Goal: Task Accomplishment & Management: Manage account settings

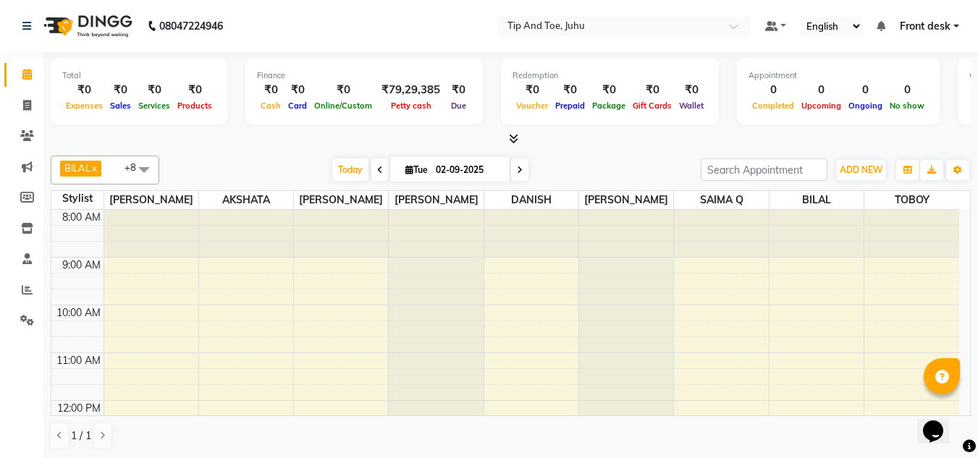
click at [518, 172] on icon at bounding box center [520, 170] width 6 height 9
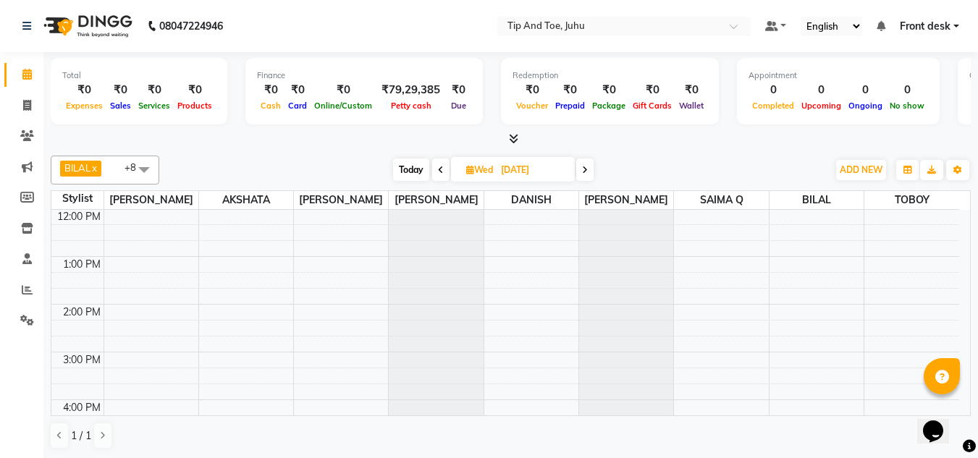
scroll to position [157, 0]
click at [717, 141] on div at bounding box center [511, 139] width 920 height 15
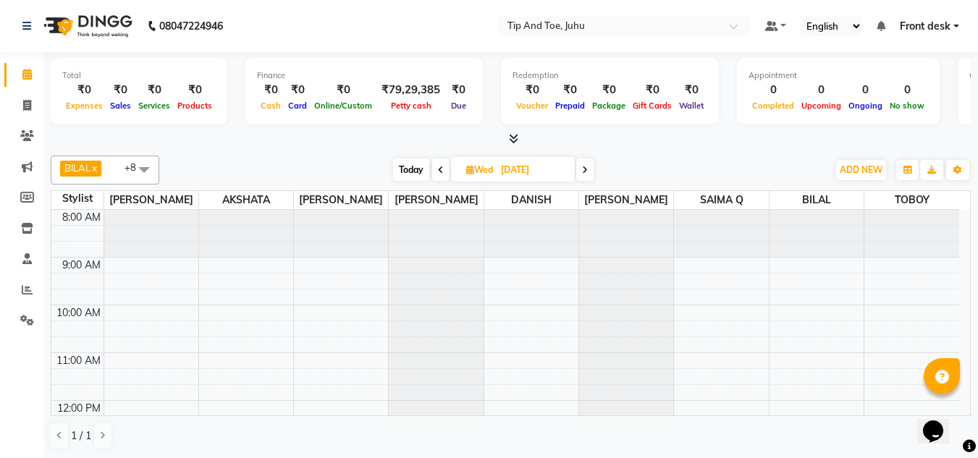
scroll to position [180, 0]
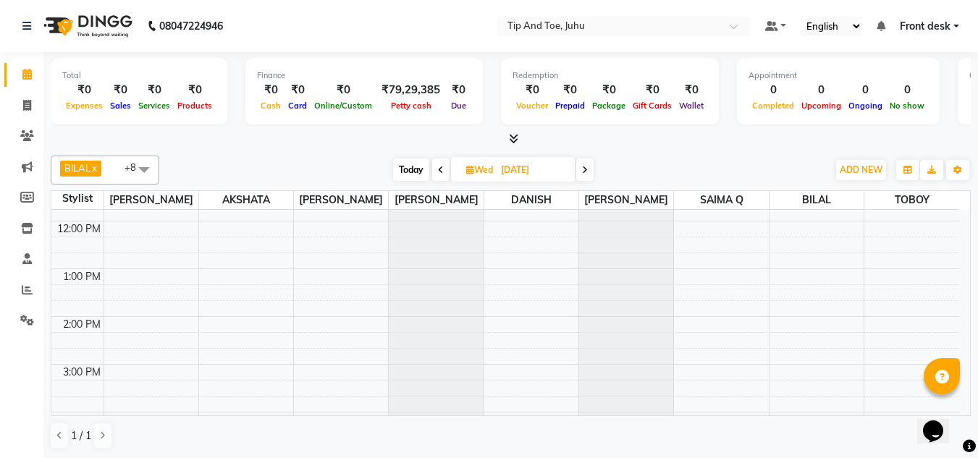
click at [407, 169] on span "Today" at bounding box center [411, 170] width 36 height 22
type input "02-09-2025"
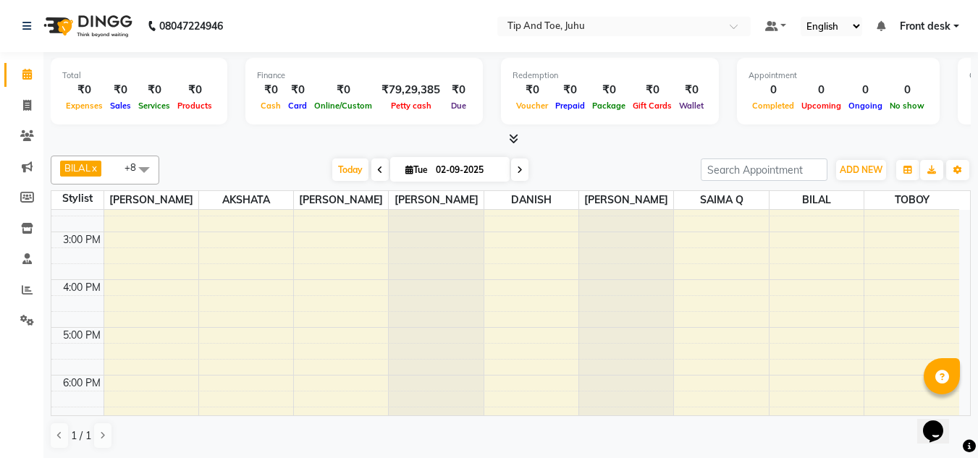
scroll to position [250, 0]
click at [345, 374] on div "8:00 AM 9:00 AM 10:00 AM 11:00 AM 12:00 PM 1:00 PM 2:00 PM 3:00 PM 4:00 PM 5:00…" at bounding box center [505, 270] width 908 height 621
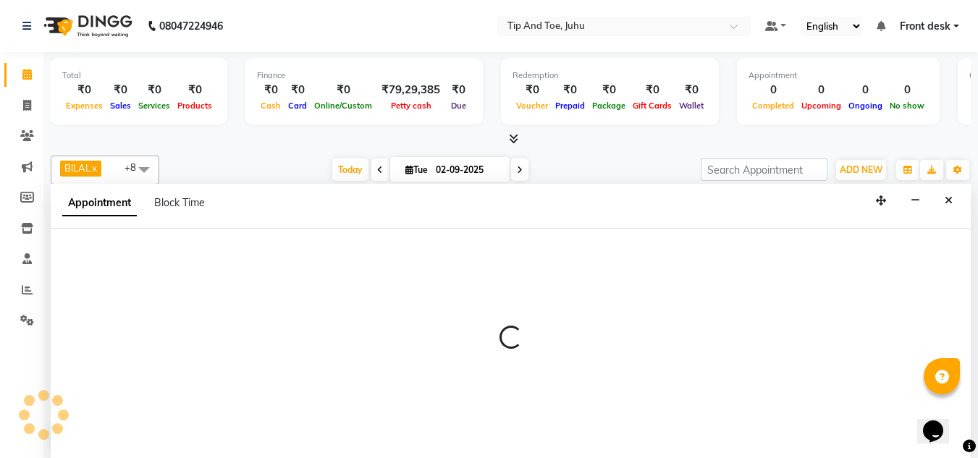
scroll to position [1, 0]
select select "37337"
select select "tentative"
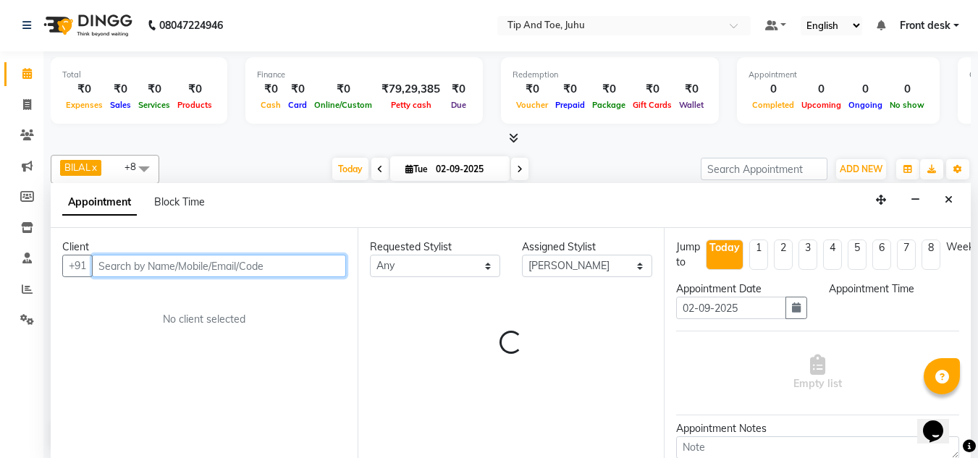
select select "1005"
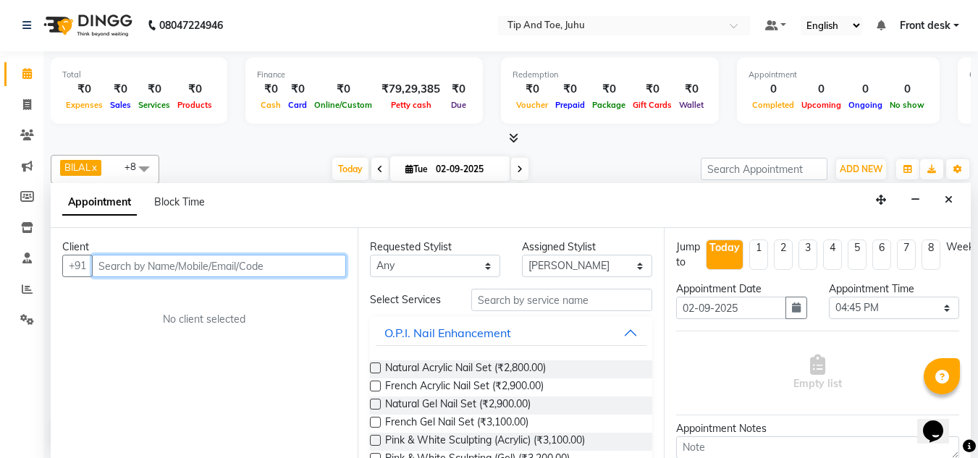
click at [253, 272] on input "text" at bounding box center [219, 266] width 254 height 22
type input "a"
click at [193, 260] on input "text" at bounding box center [219, 266] width 254 height 22
paste input "98190 66354"
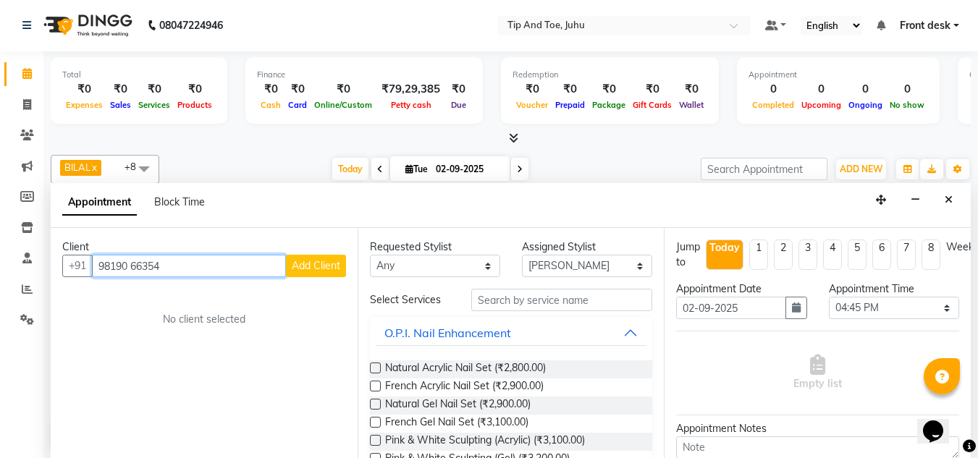
click at [132, 271] on input "98190 66354" at bounding box center [189, 266] width 194 height 22
click at [136, 269] on input "98190 66354" at bounding box center [189, 266] width 194 height 22
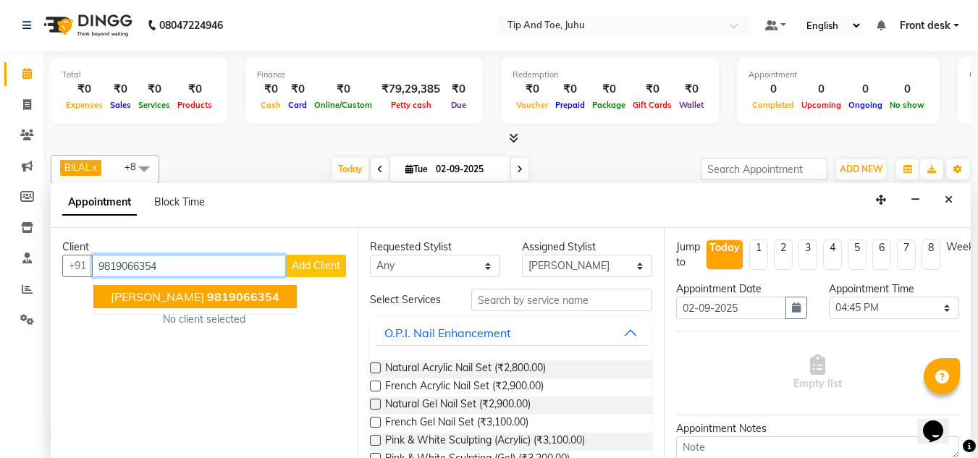
click at [177, 298] on span "[PERSON_NAME]" at bounding box center [157, 297] width 93 height 14
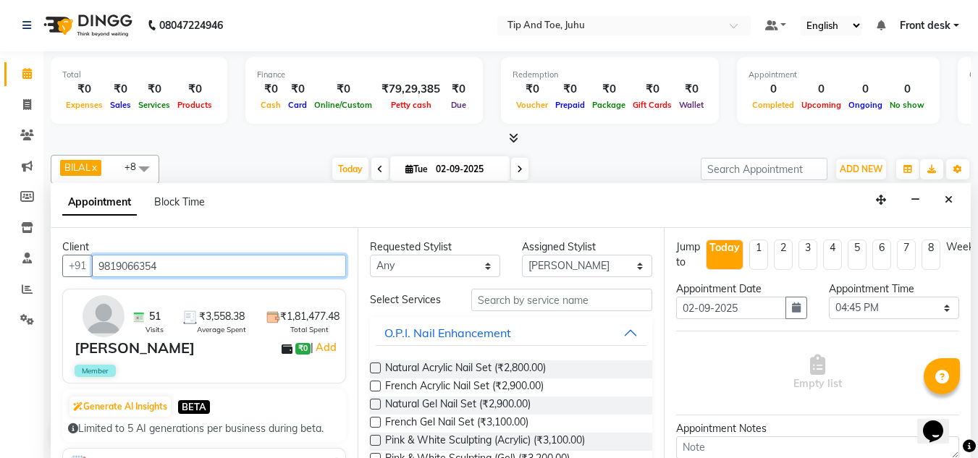
type input "9819066354"
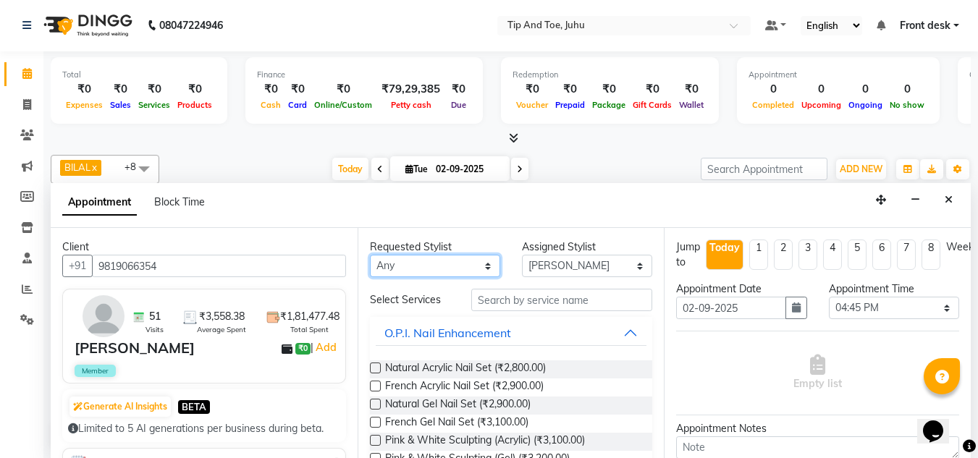
click at [441, 269] on select "Any [PERSON_NAME] AKASH [PERSON_NAME] kharei [PERSON_NAME] [DEMOGRAPHIC_DATA] […" at bounding box center [435, 266] width 130 height 22
select select "37337"
click at [370, 255] on select "Any [PERSON_NAME] AKASH [PERSON_NAME] kharei [PERSON_NAME] [DEMOGRAPHIC_DATA] […" at bounding box center [435, 266] width 130 height 22
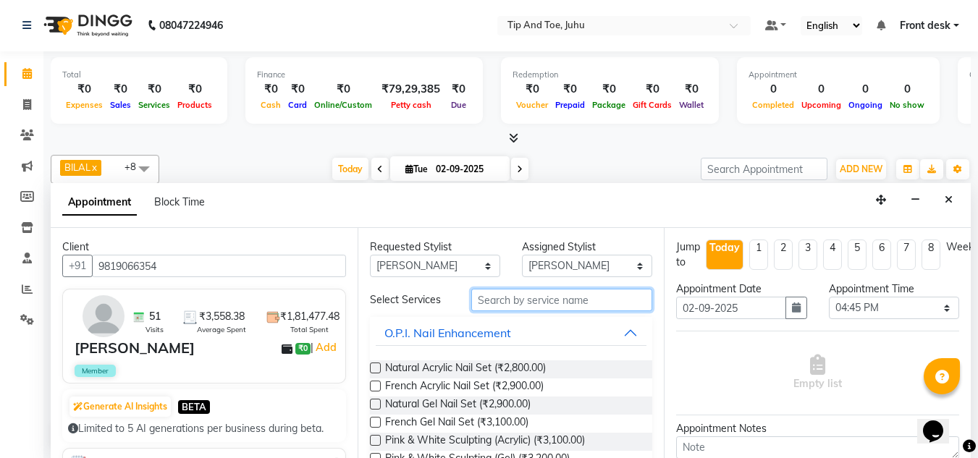
click at [550, 303] on input "text" at bounding box center [561, 300] width 181 height 22
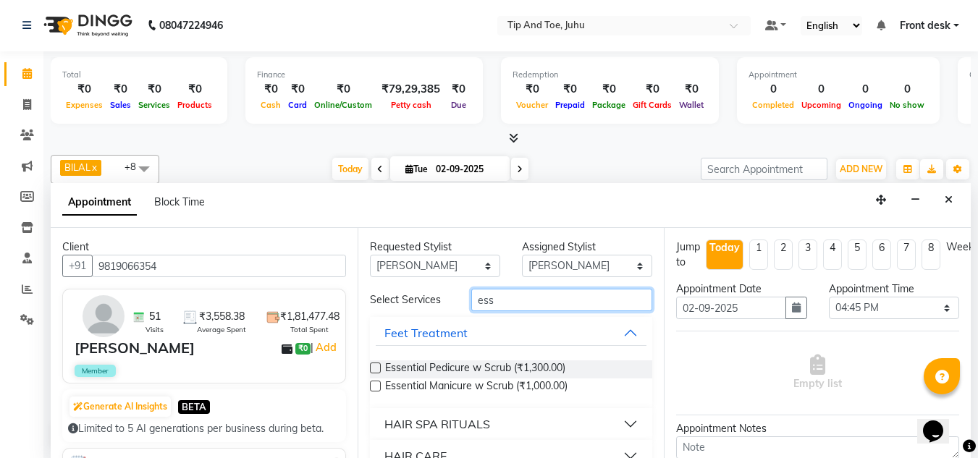
type input "ess"
click at [375, 384] on label at bounding box center [375, 386] width 11 height 11
click at [375, 384] on input "checkbox" at bounding box center [374, 387] width 9 height 9
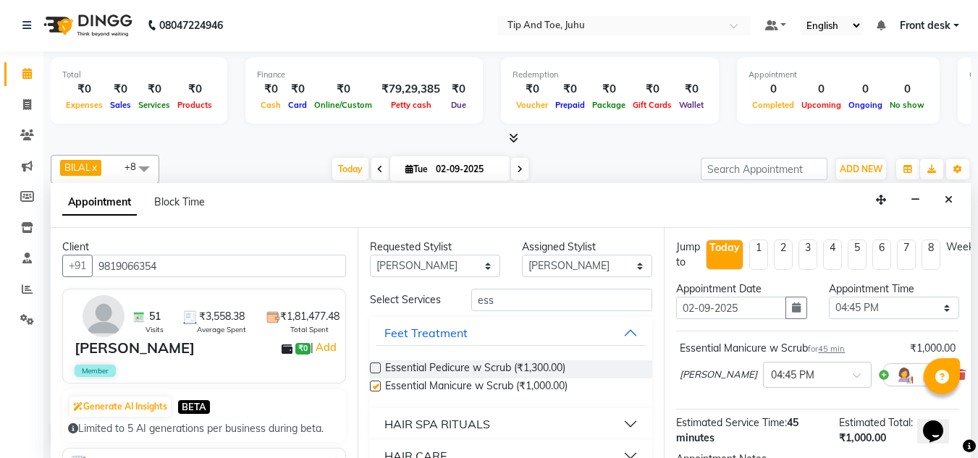
checkbox input "false"
drag, startPoint x: 461, startPoint y: 265, endPoint x: 461, endPoint y: 272, distance: 7.3
click at [461, 265] on select "Any [PERSON_NAME] AKASH [PERSON_NAME] kharei [PERSON_NAME] [DEMOGRAPHIC_DATA] […" at bounding box center [435, 266] width 130 height 22
select select "37330"
click at [370, 255] on select "Any [PERSON_NAME] AKASH [PERSON_NAME] kharei [PERSON_NAME] [DEMOGRAPHIC_DATA] […" at bounding box center [435, 266] width 130 height 22
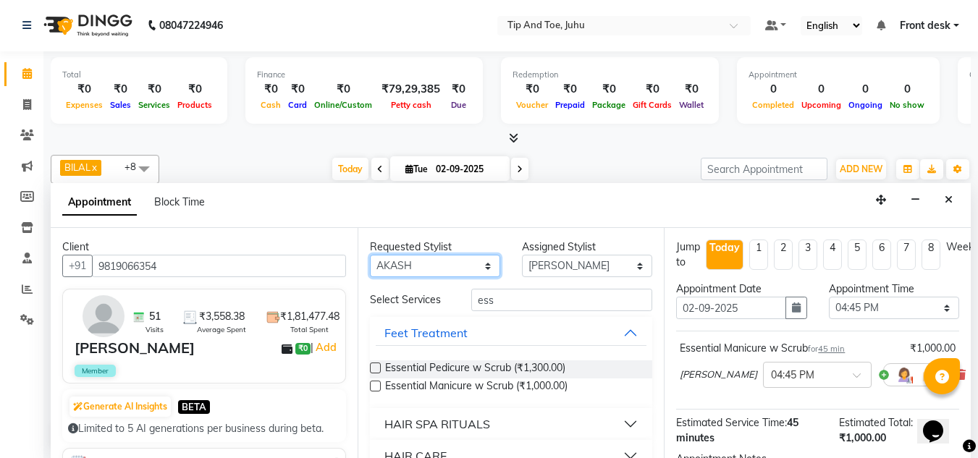
select select "37330"
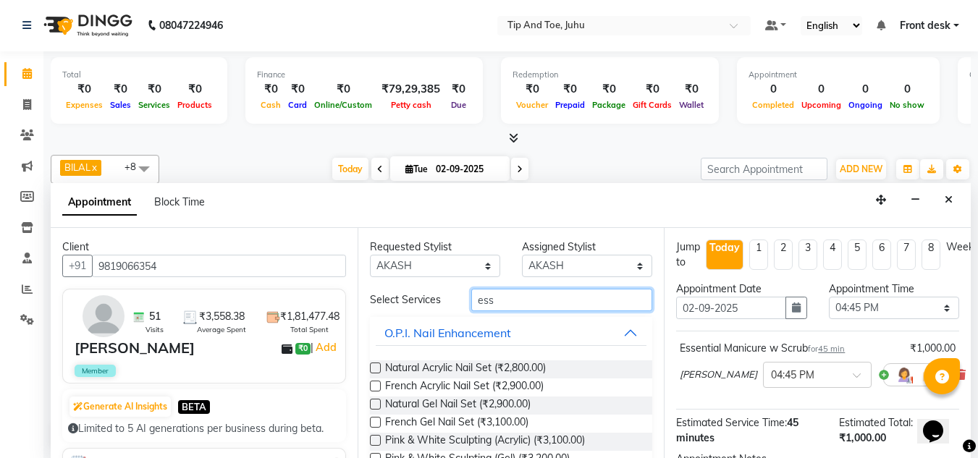
click at [514, 302] on input "ess" at bounding box center [561, 300] width 181 height 22
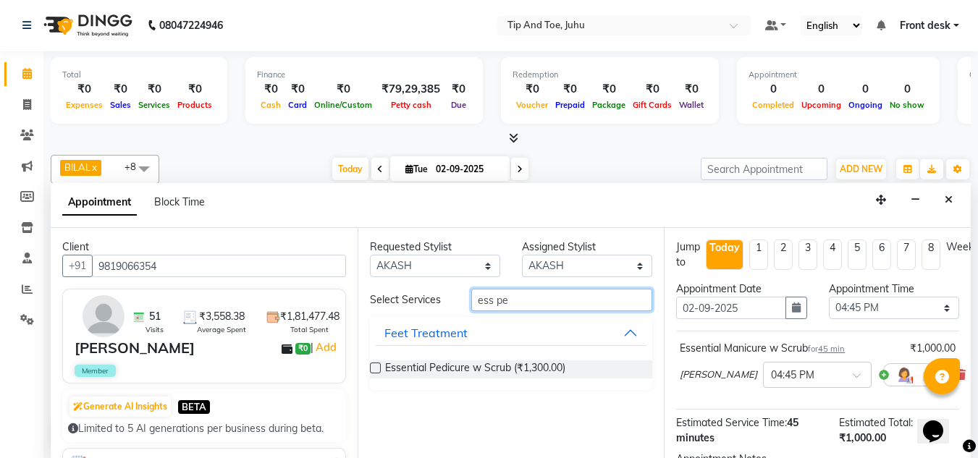
type input "ess pe"
click at [377, 366] on label at bounding box center [375, 368] width 11 height 11
click at [377, 366] on input "checkbox" at bounding box center [374, 369] width 9 height 9
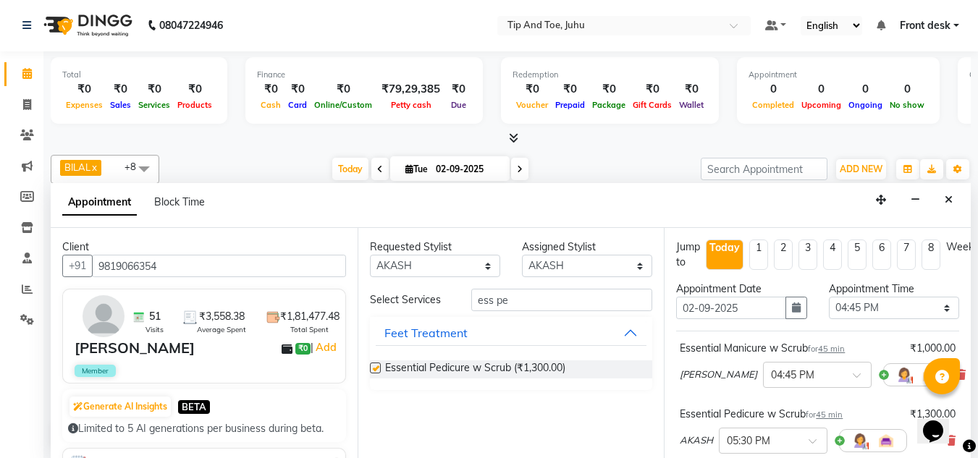
checkbox input "false"
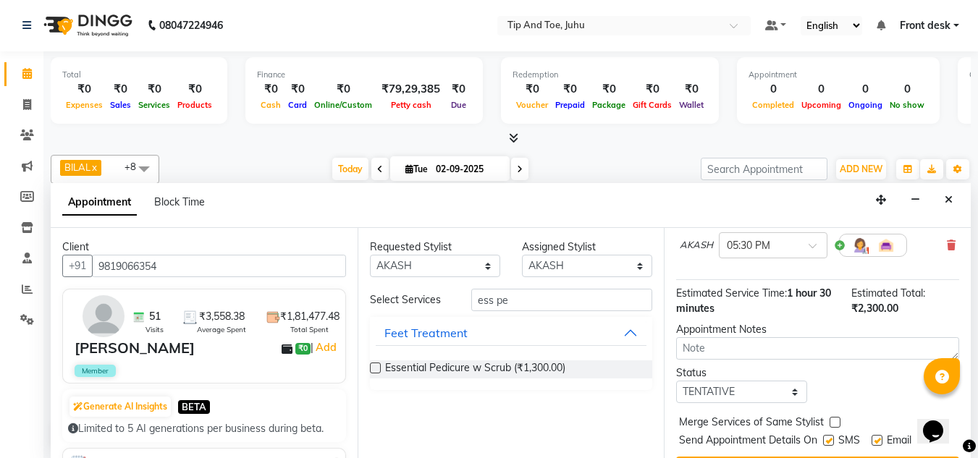
scroll to position [243, 0]
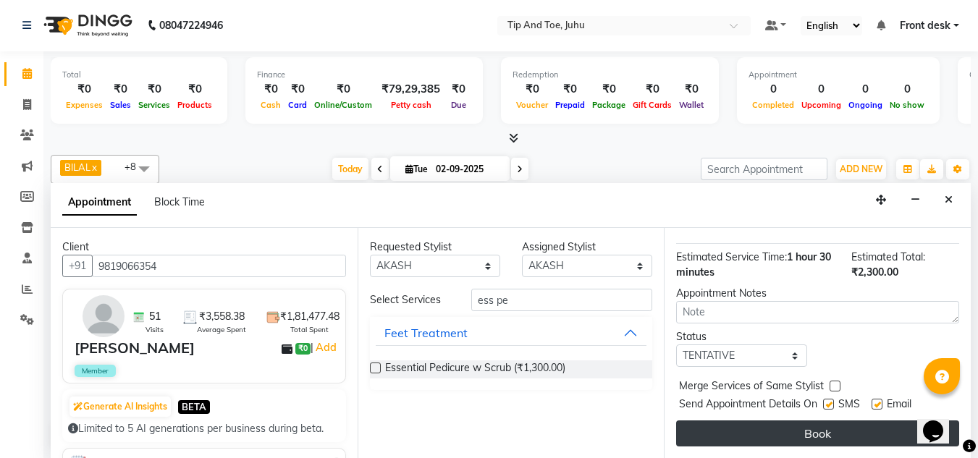
click at [771, 421] on button "Book" at bounding box center [817, 434] width 283 height 26
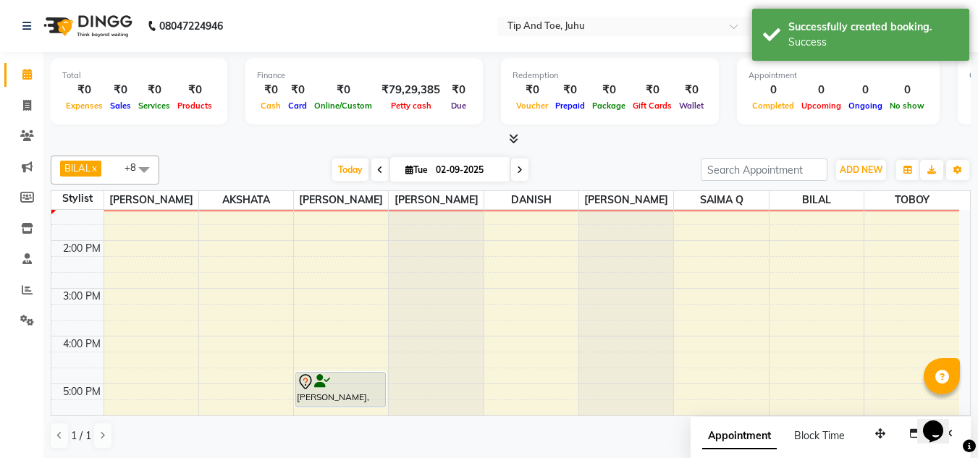
scroll to position [250, 0]
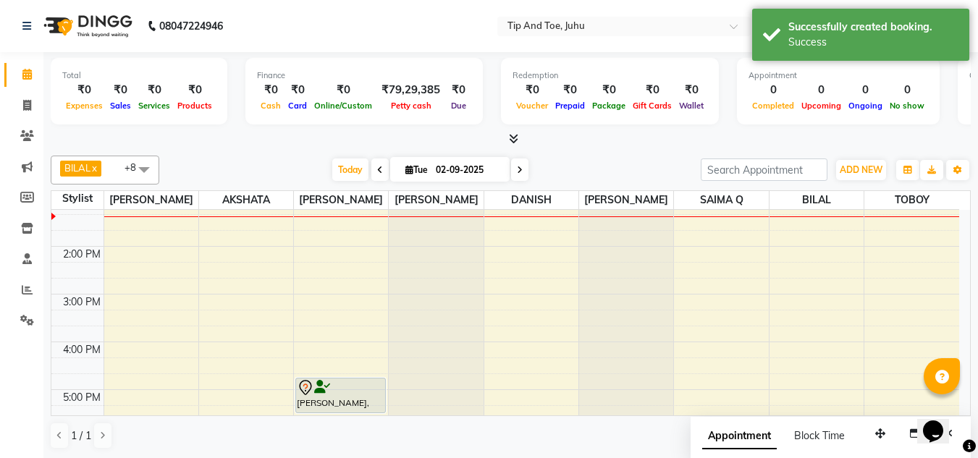
click at [145, 166] on span at bounding box center [144, 170] width 29 height 28
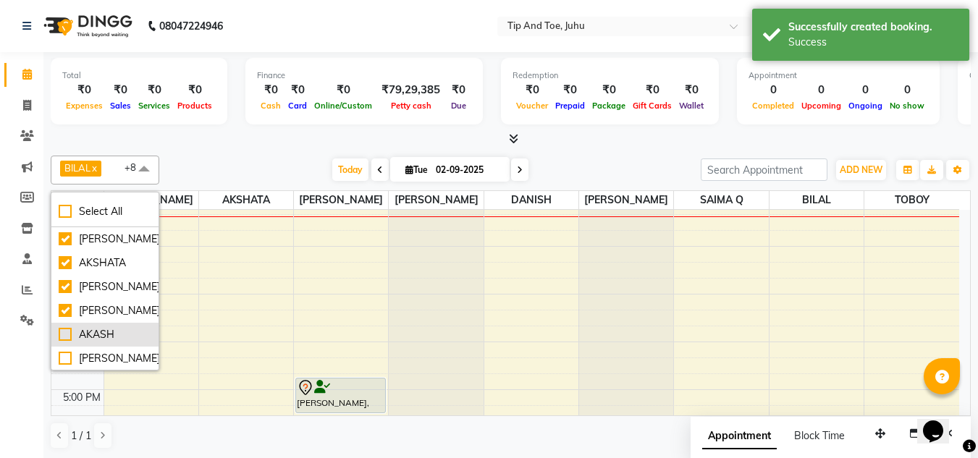
click at [67, 329] on div "AKASH" at bounding box center [105, 334] width 93 height 15
checkbox input "true"
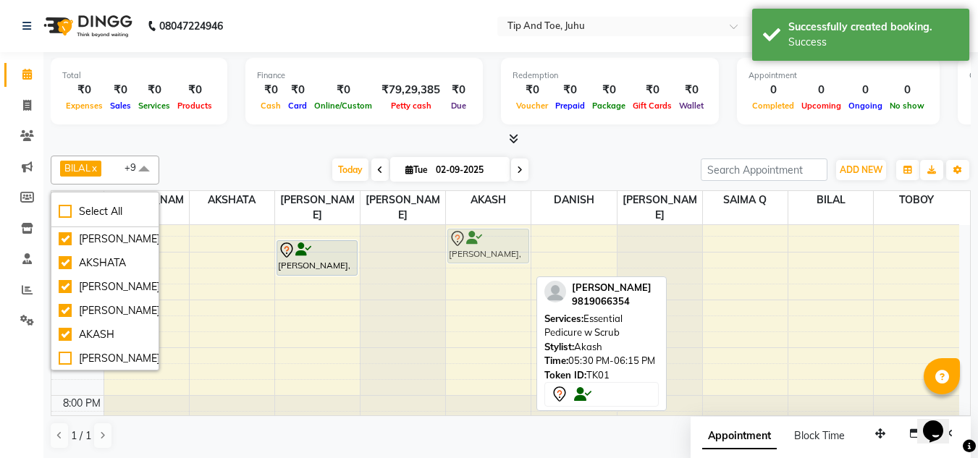
scroll to position [401, 0]
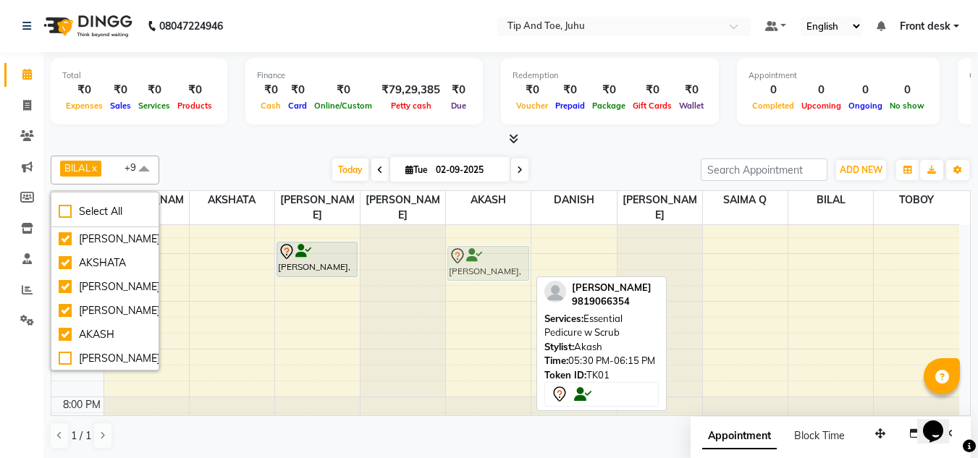
drag, startPoint x: 487, startPoint y: 269, endPoint x: 491, endPoint y: 248, distance: 20.7
click at [491, 248] on div "[PERSON_NAME], TK01, 05:30 PM-06:15 PM, Essential Pedicure w Scrub [PERSON_NAME…" at bounding box center [488, 134] width 85 height 621
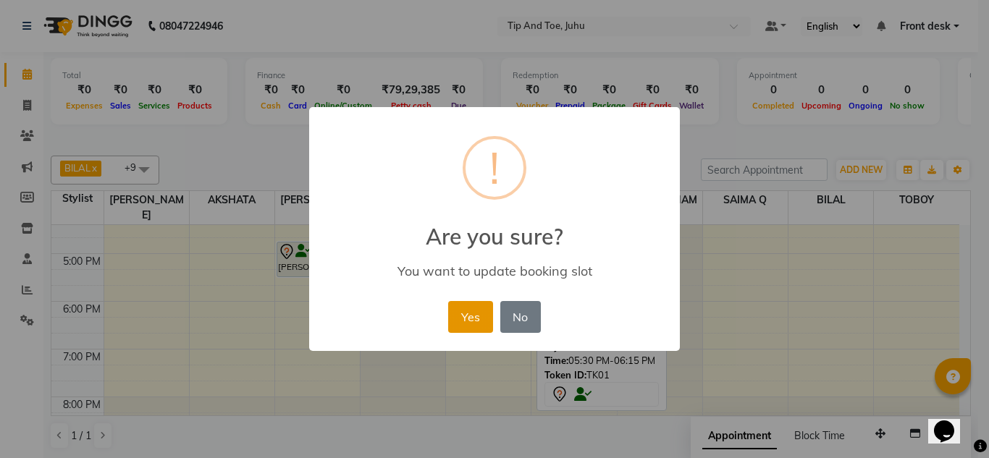
click at [480, 316] on button "Yes" at bounding box center [470, 317] width 44 height 32
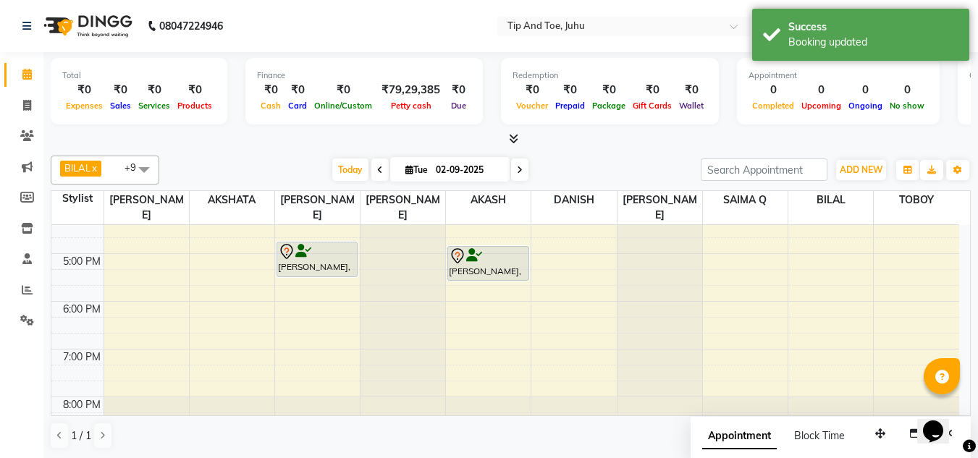
click at [145, 166] on span at bounding box center [144, 170] width 29 height 28
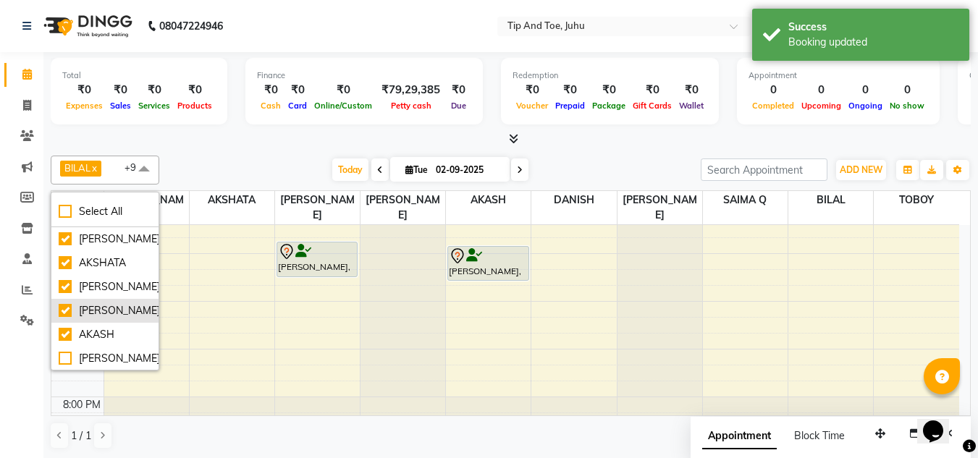
click at [61, 306] on div "[PERSON_NAME]" at bounding box center [105, 310] width 93 height 15
checkbox input "false"
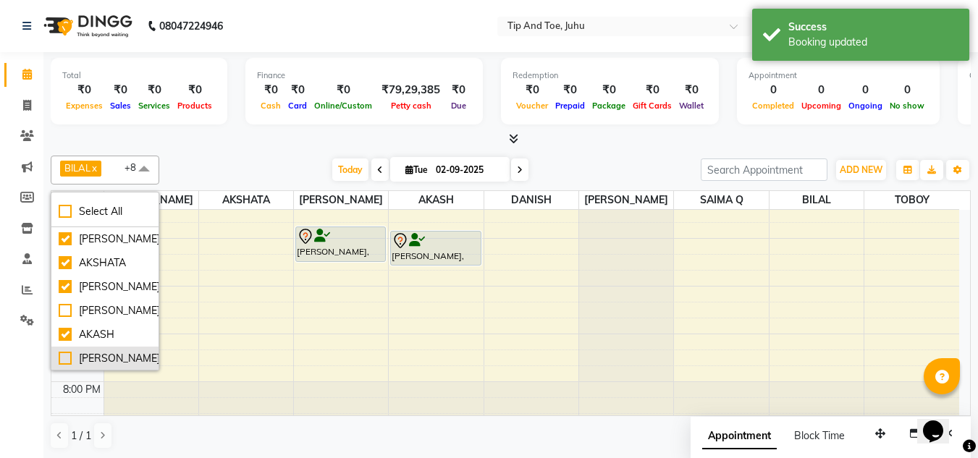
click at [57, 356] on li "[PERSON_NAME]" at bounding box center [104, 359] width 107 height 24
checkbox input "true"
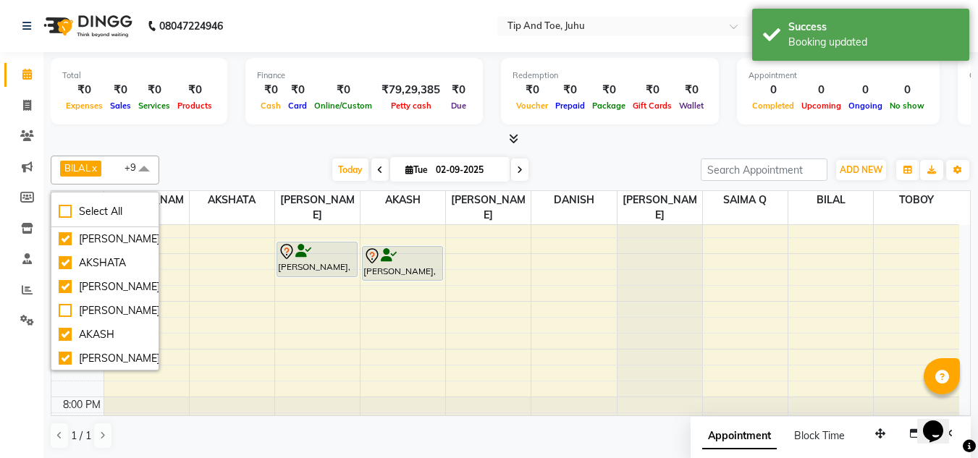
click at [475, 240] on div "8:00 AM 9:00 AM 10:00 AM 11:00 AM 12:00 PM 1:00 PM 2:00 PM 3:00 PM 4:00 PM 5:00…" at bounding box center [505, 134] width 908 height 621
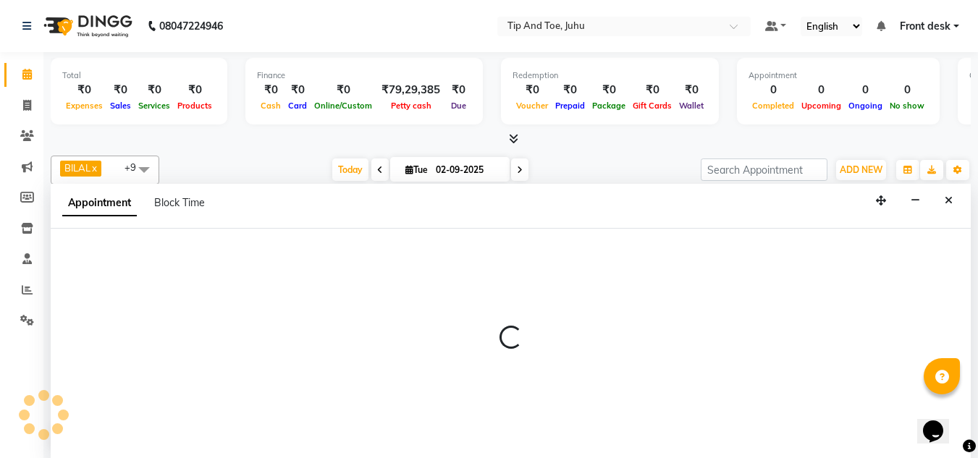
scroll to position [1, 0]
select select "79309"
select select "tentative"
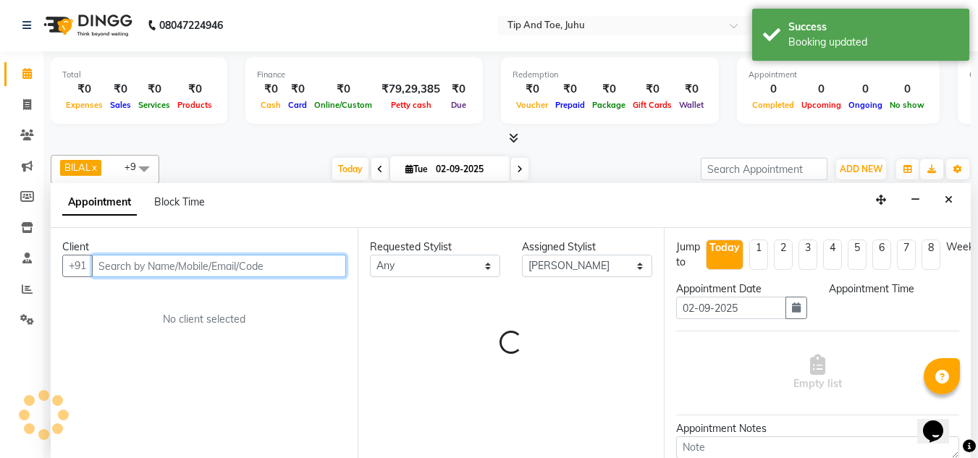
select select "1020"
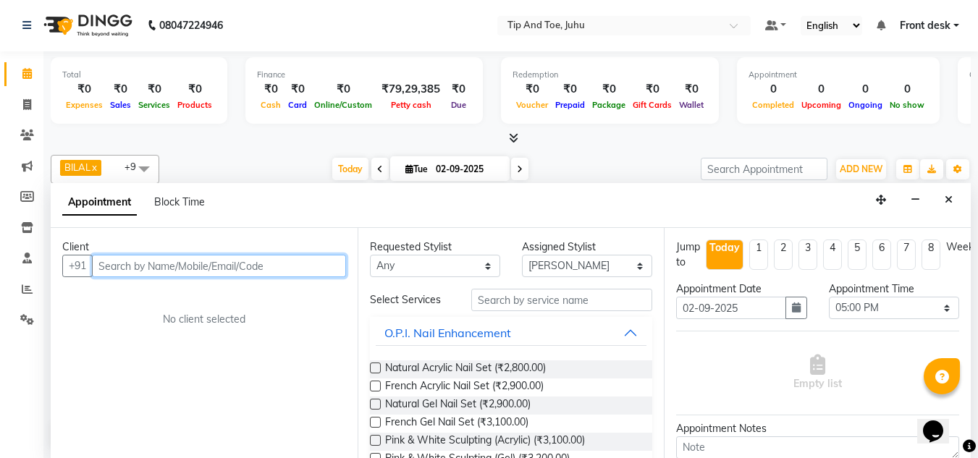
click at [179, 267] on input "text" at bounding box center [219, 266] width 254 height 22
paste input "9811134400"
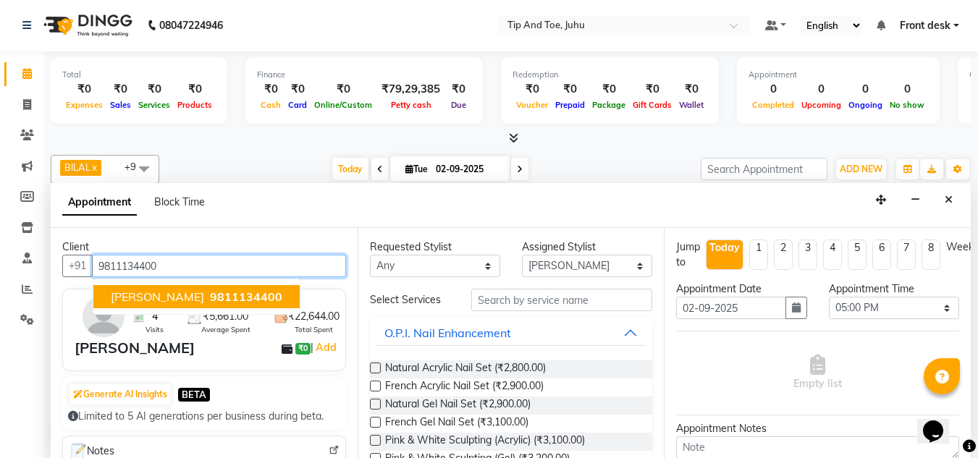
click at [127, 303] on span "[PERSON_NAME]" at bounding box center [157, 297] width 93 height 14
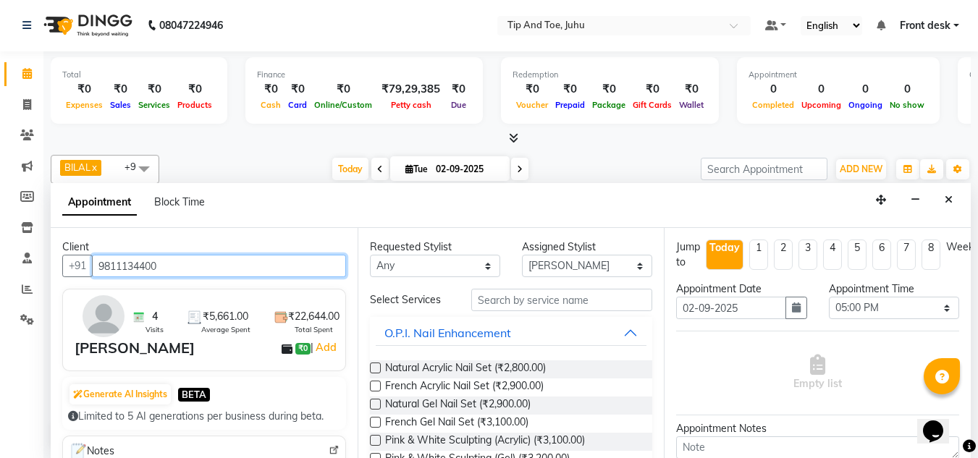
type input "9811134400"
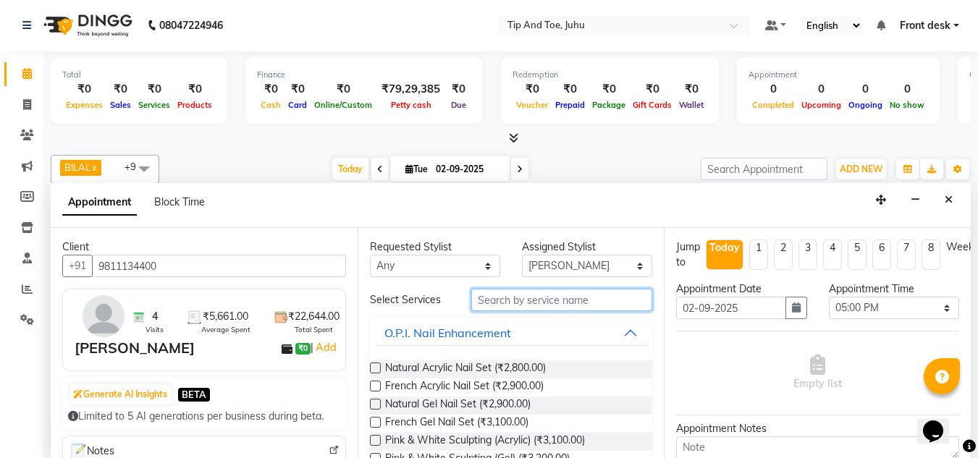
click at [561, 302] on input "text" at bounding box center [561, 300] width 181 height 22
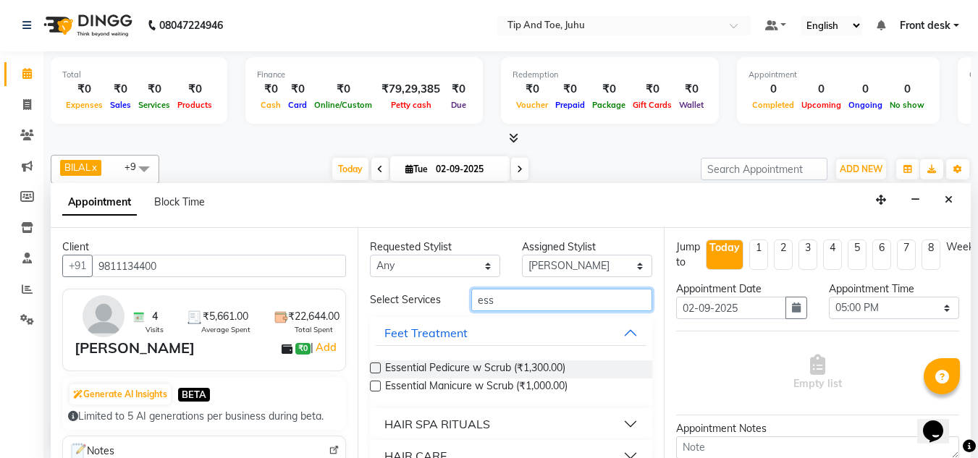
type input "ess"
click at [372, 390] on label at bounding box center [375, 386] width 11 height 11
click at [372, 390] on input "checkbox" at bounding box center [374, 387] width 9 height 9
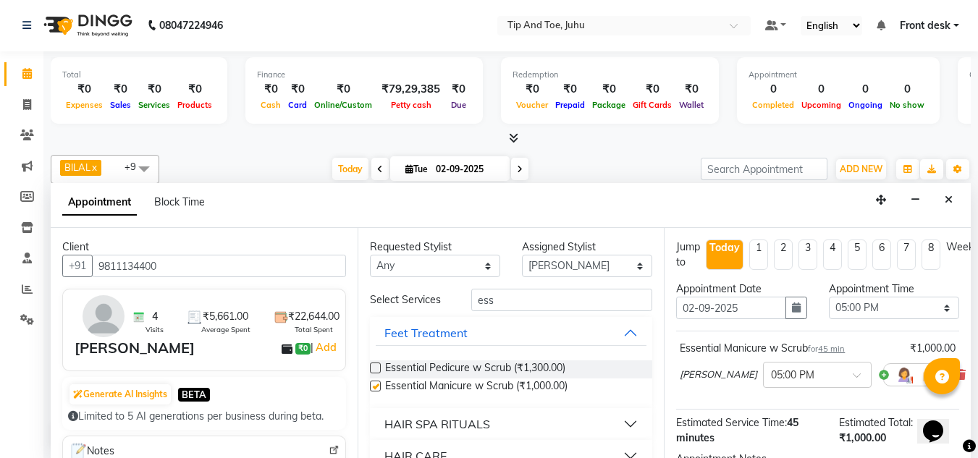
checkbox input "false"
click at [372, 370] on label at bounding box center [375, 368] width 11 height 11
click at [372, 370] on input "checkbox" at bounding box center [374, 369] width 9 height 9
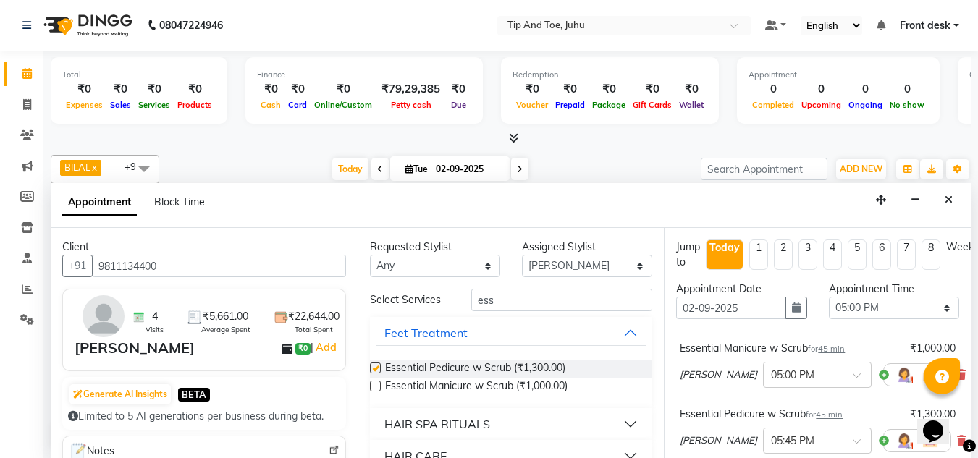
checkbox input "false"
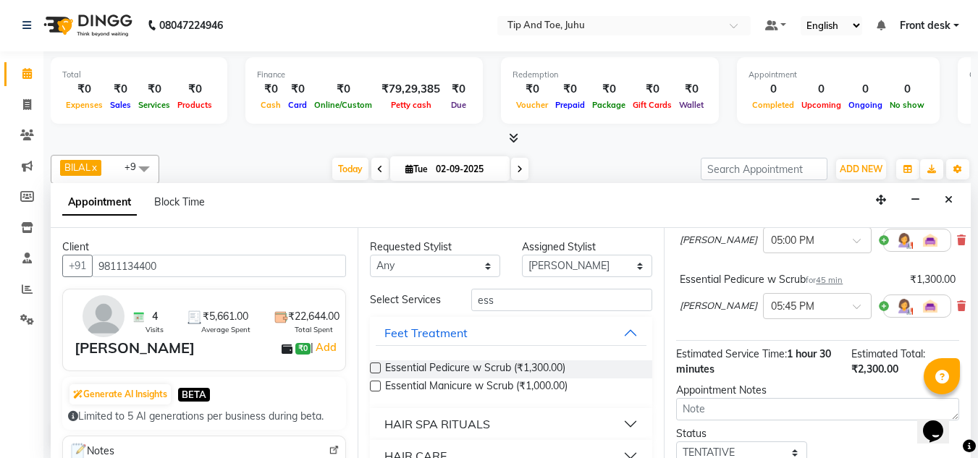
scroll to position [247, 0]
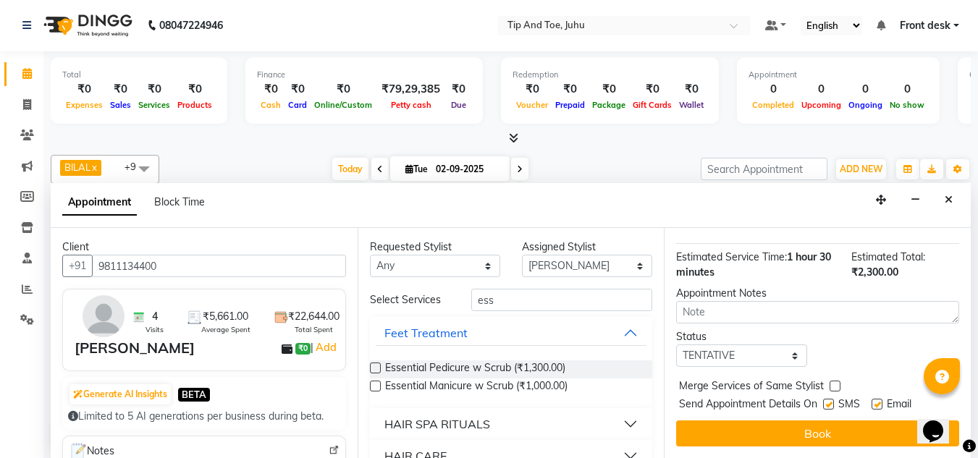
drag, startPoint x: 967, startPoint y: 303, endPoint x: 22, endPoint y: 17, distance: 986.6
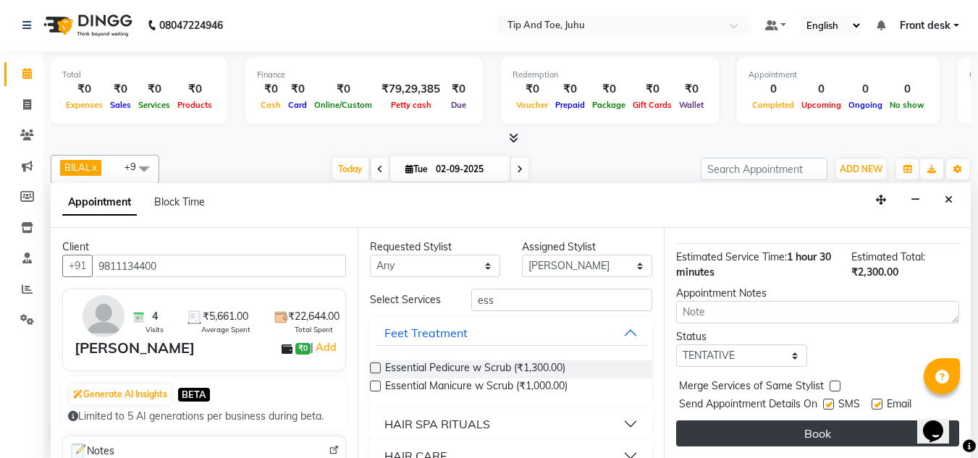
click at [724, 421] on button "Book" at bounding box center [817, 434] width 283 height 26
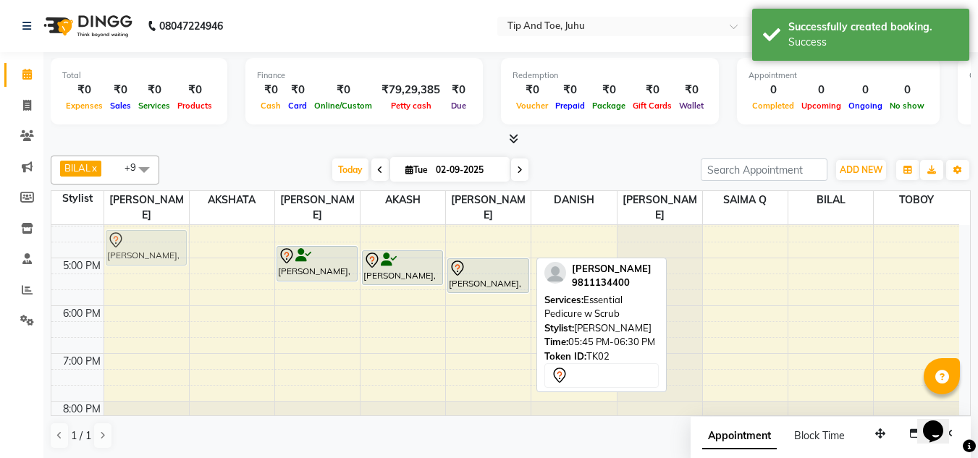
scroll to position [395, 0]
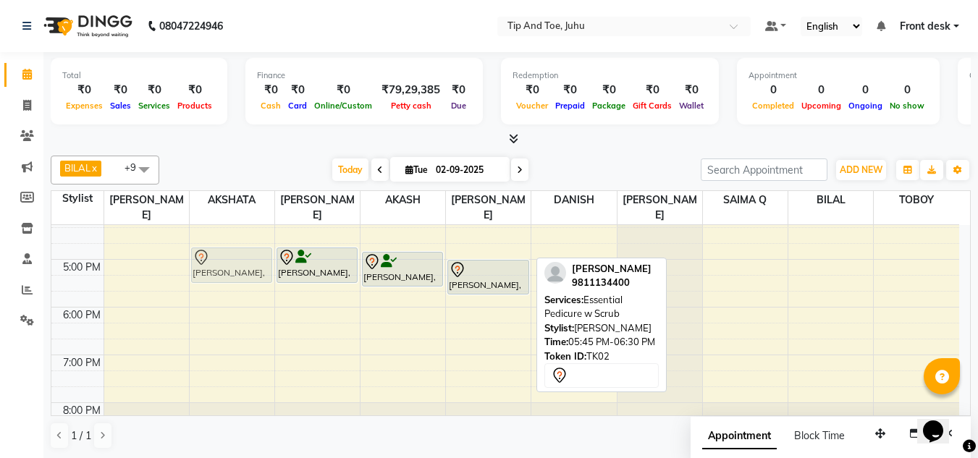
drag, startPoint x: 498, startPoint y: 298, endPoint x: 234, endPoint y: 251, distance: 268.5
click at [234, 251] on tr "[PERSON_NAME], TK02, 05:45 PM-06:30 PM, Essential Pedicure w Scrub [PERSON_NAME…" at bounding box center [505, 140] width 908 height 621
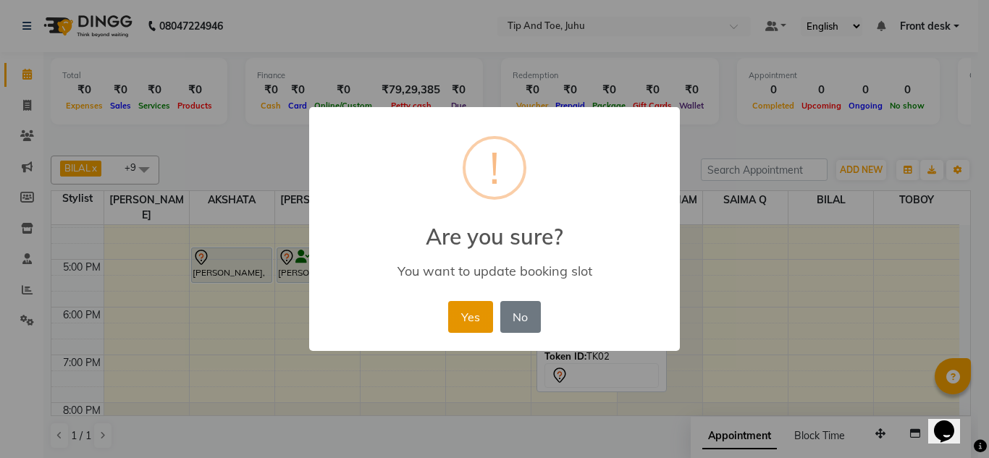
click at [453, 310] on button "Yes" at bounding box center [470, 317] width 44 height 32
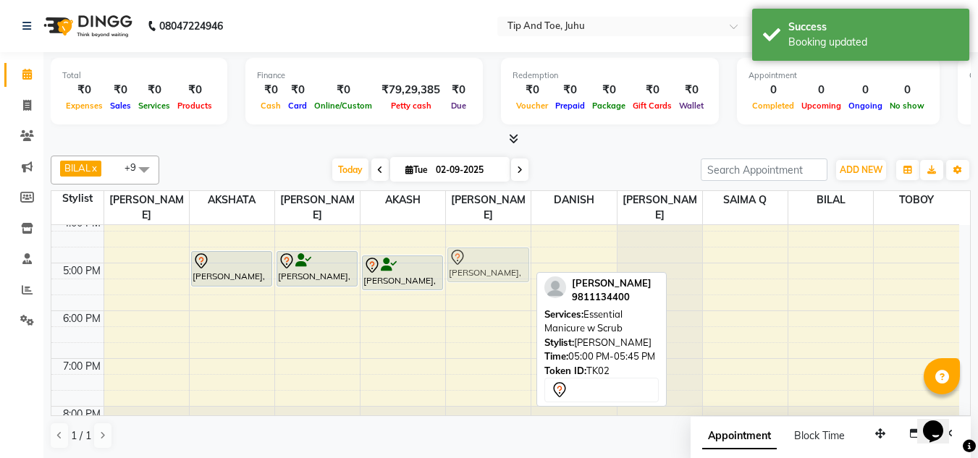
scroll to position [390, 0]
click at [481, 248] on div "[PERSON_NAME], TK02, 05:00 PM-05:45 PM, Essential Manicure w Scrub Naomika, TK0…" at bounding box center [488, 146] width 85 height 621
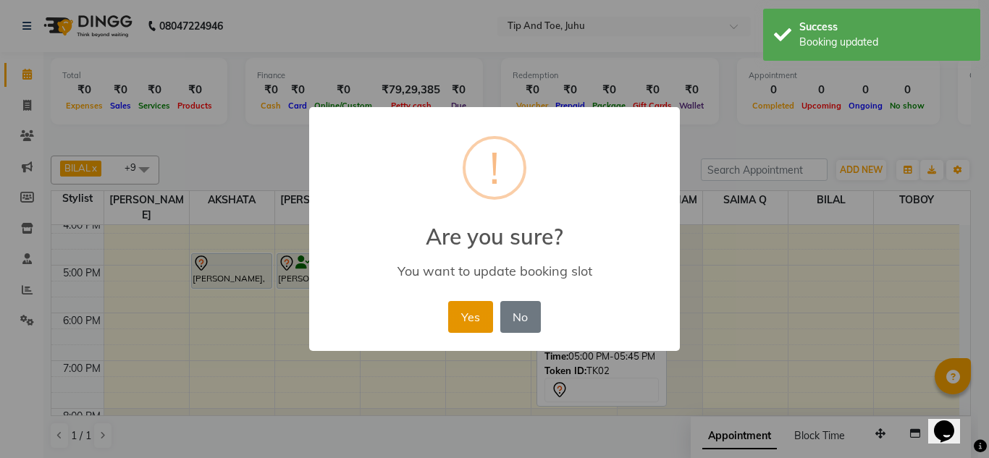
click at [463, 316] on button "Yes" at bounding box center [470, 317] width 44 height 32
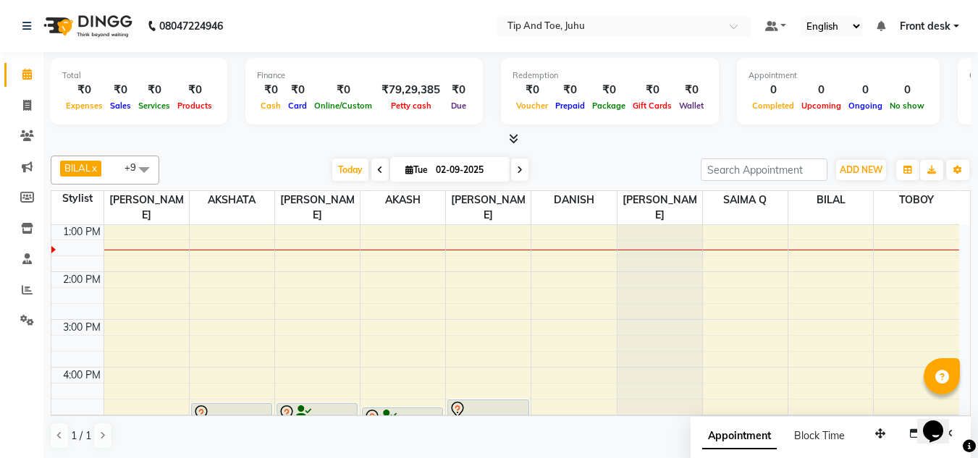
scroll to position [305, 0]
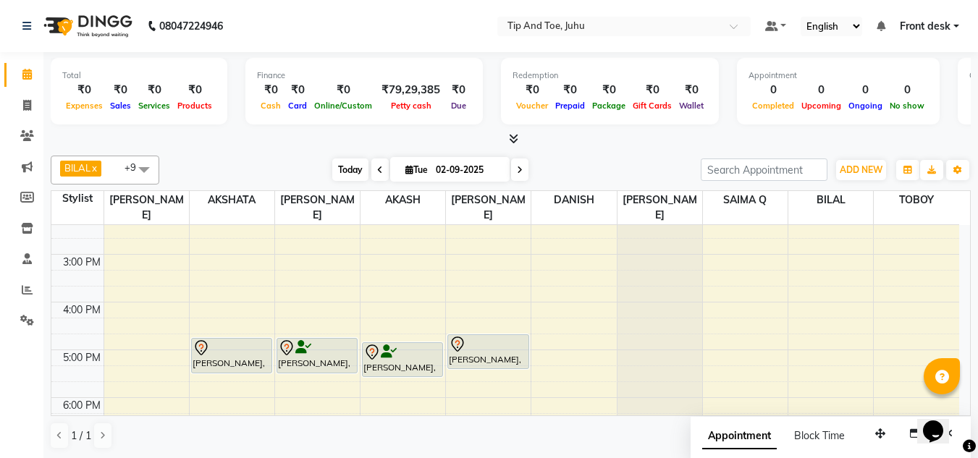
click at [339, 177] on span "Today" at bounding box center [350, 170] width 36 height 22
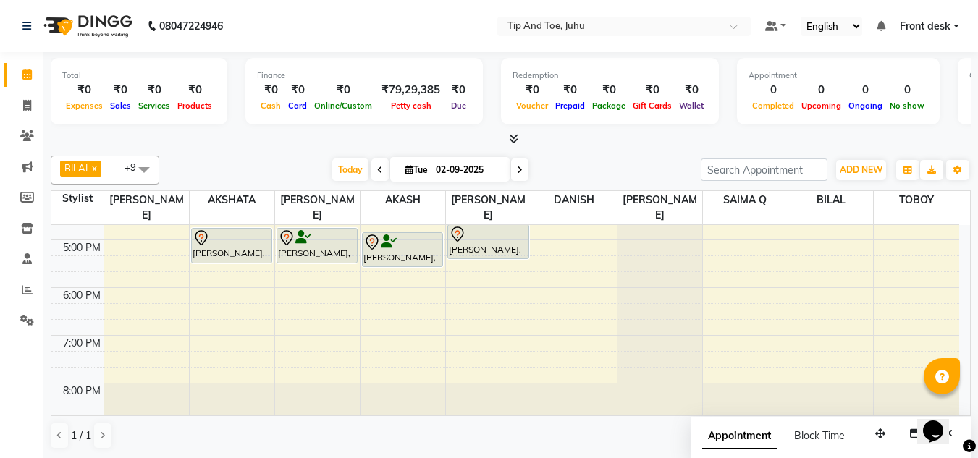
scroll to position [80, 0]
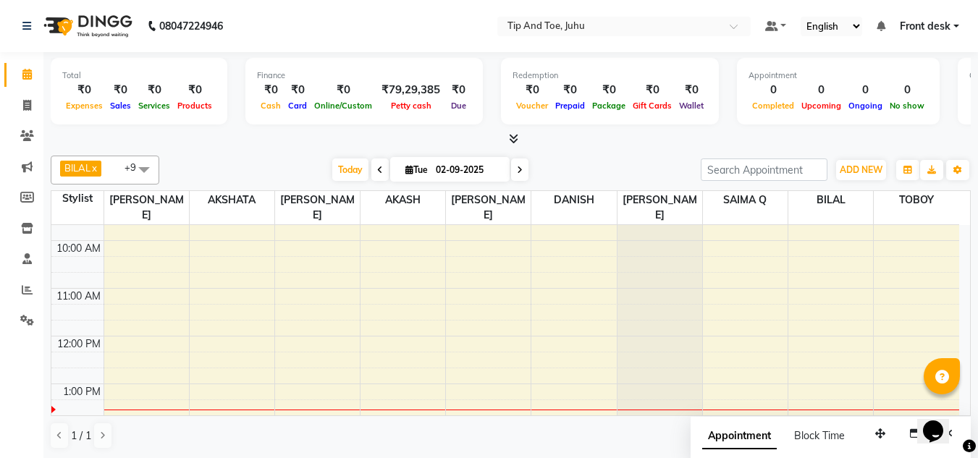
drag, startPoint x: 971, startPoint y: 240, endPoint x: 972, endPoint y: 307, distance: 67.3
click at [972, 307] on div "Total ₹0 Expenses ₹0 Sales ₹0 Services ₹0 Products Finance ₹0 Cash ₹0 Card ₹0 O…" at bounding box center [510, 255] width 935 height 407
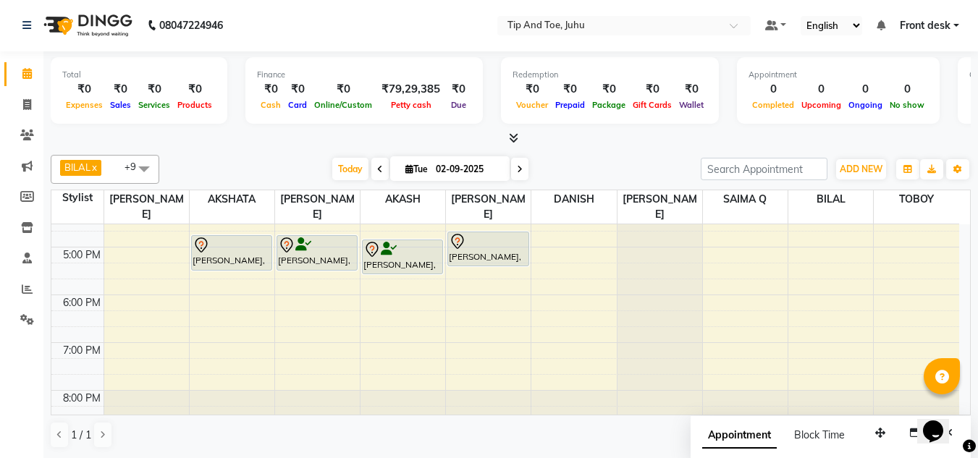
scroll to position [320, 0]
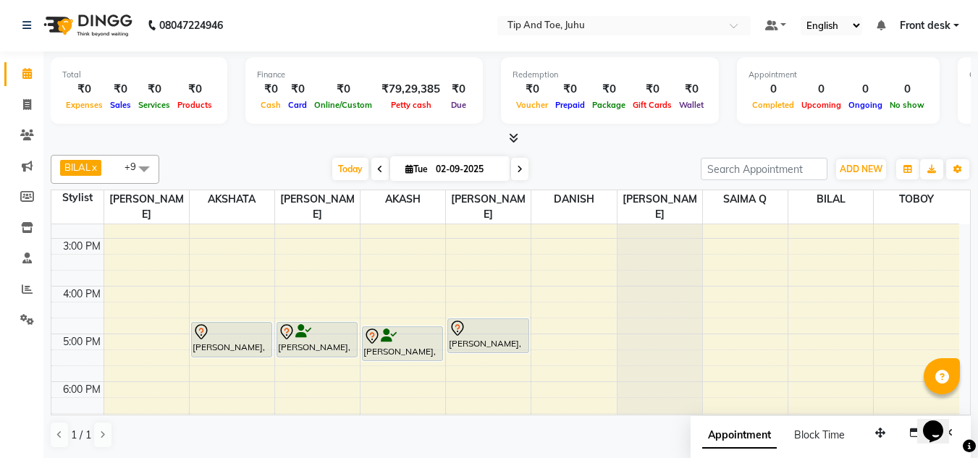
click at [380, 173] on span at bounding box center [379, 169] width 17 height 22
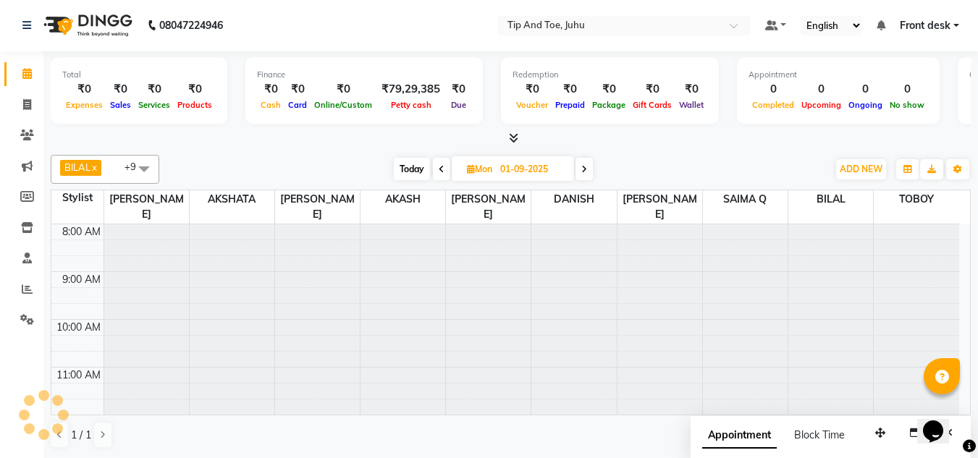
scroll to position [287, 0]
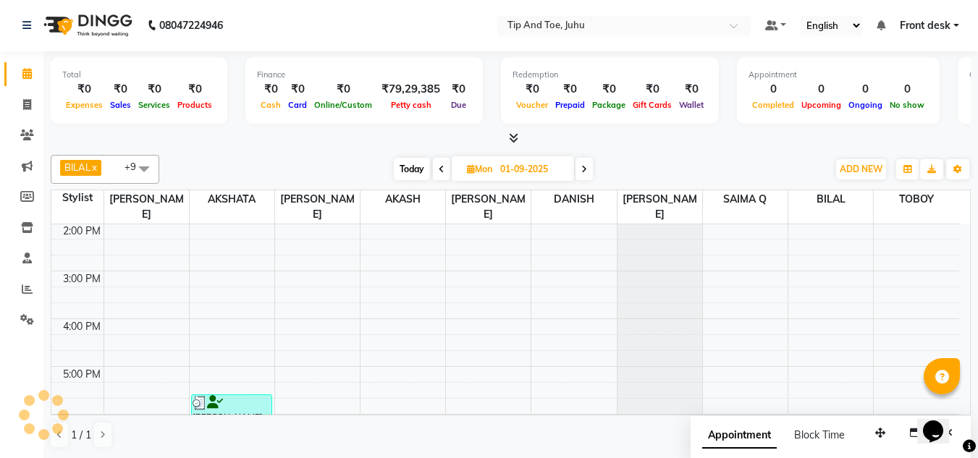
click at [438, 175] on span at bounding box center [441, 169] width 17 height 22
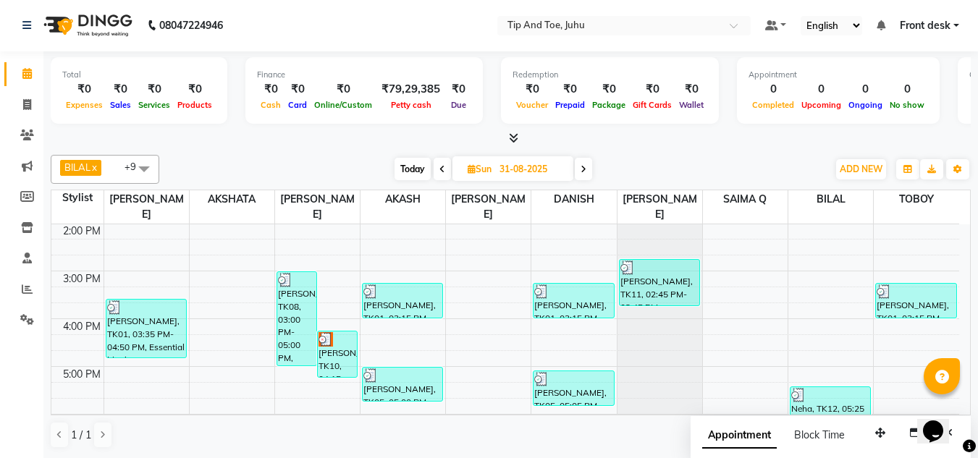
click at [438, 175] on span at bounding box center [442, 169] width 17 height 22
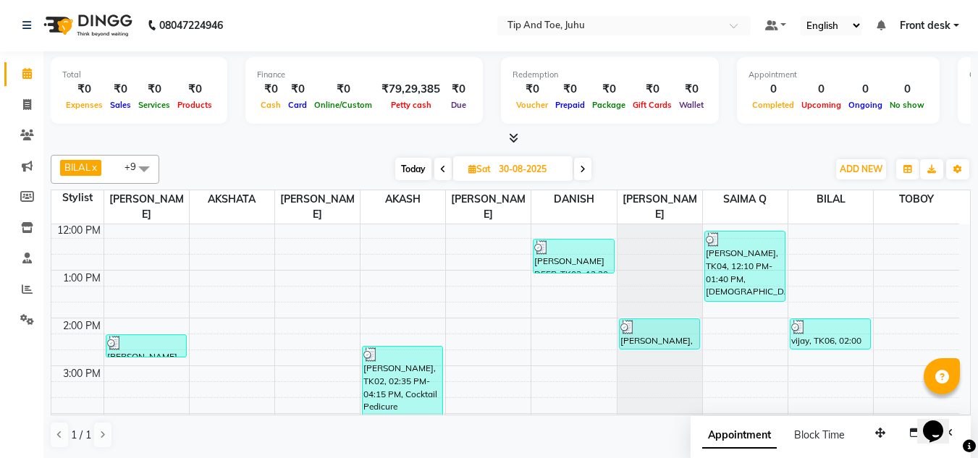
scroll to position [190, 0]
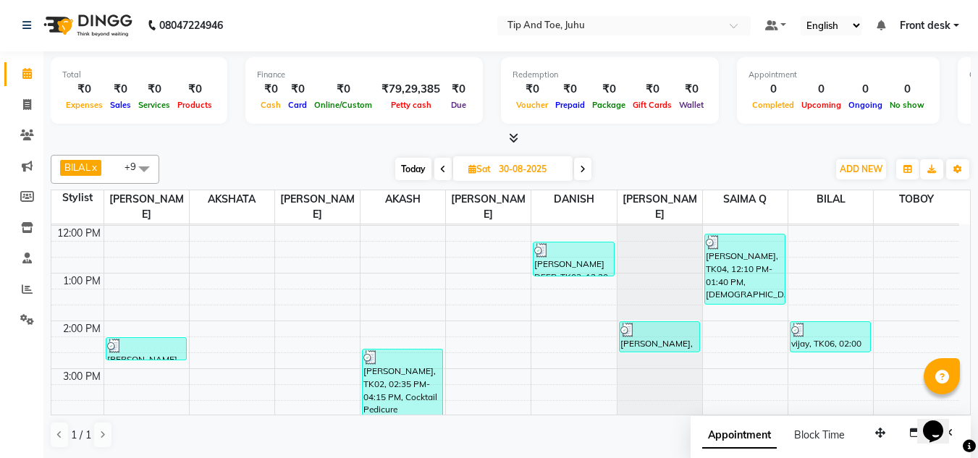
click at [446, 164] on span at bounding box center [442, 169] width 17 height 22
type input "[DATE]"
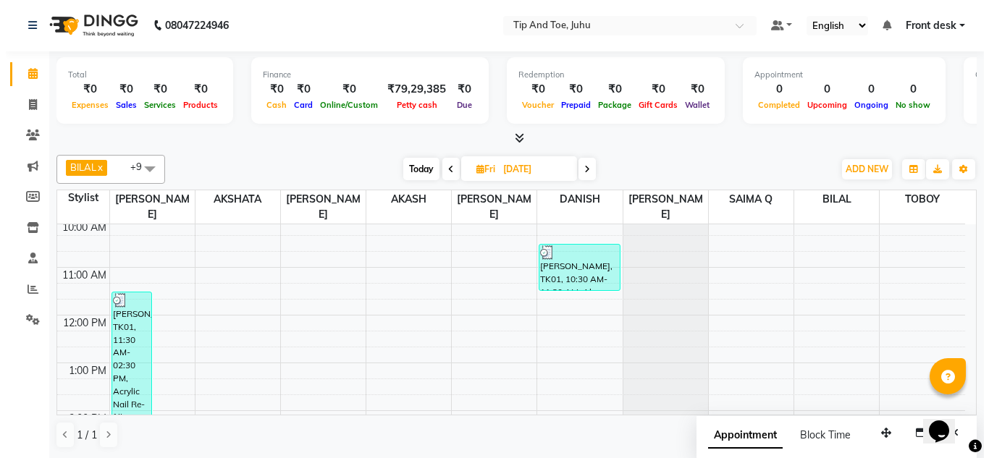
scroll to position [125, 0]
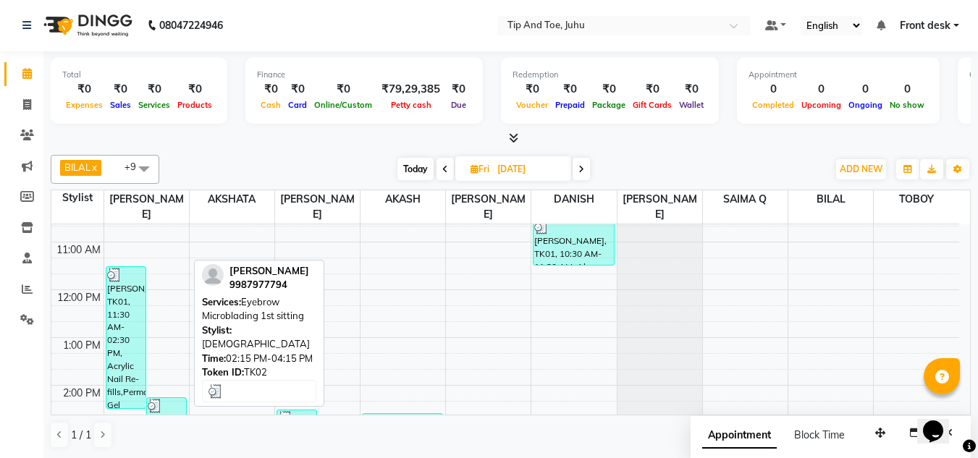
click at [172, 405] on div "[PERSON_NAME], TK02, 02:15 PM-04:15 PM, Eyebrow Microblading 1st sitting" at bounding box center [166, 444] width 39 height 93
click at [166, 399] on div at bounding box center [167, 406] width 38 height 14
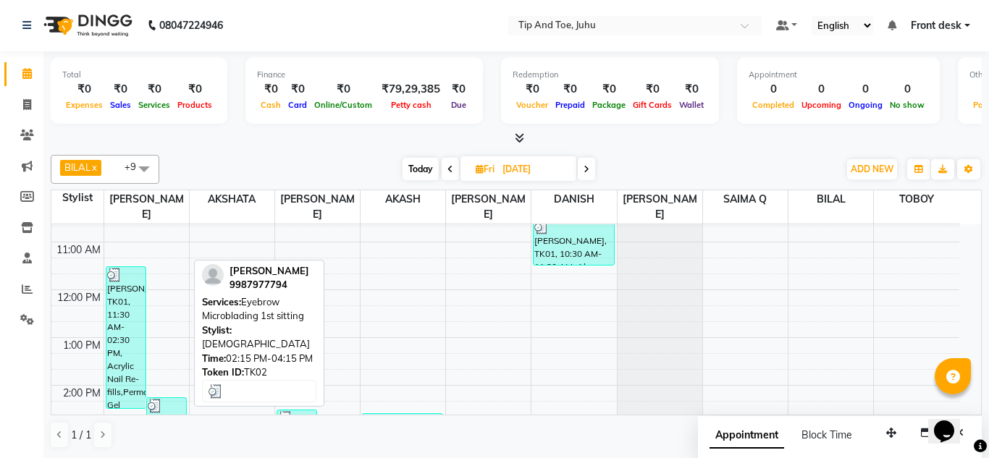
select select "3"
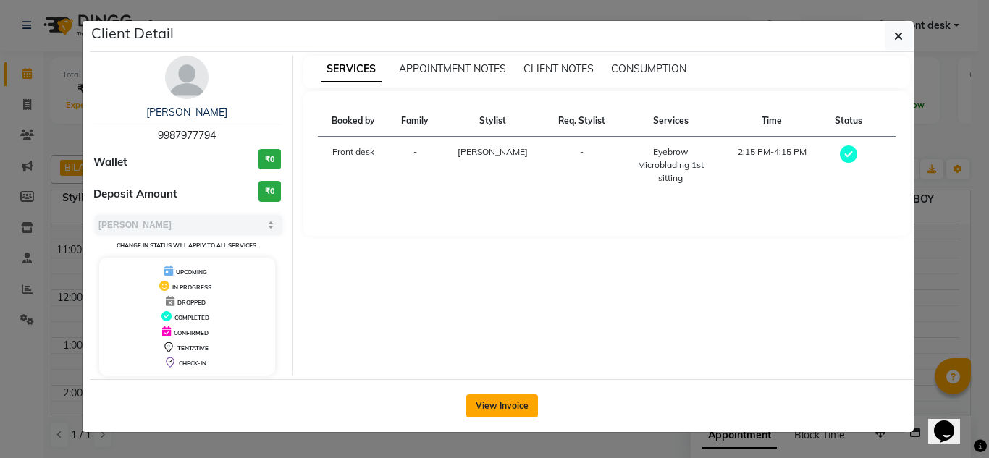
click at [473, 405] on button "View Invoice" at bounding box center [502, 406] width 72 height 23
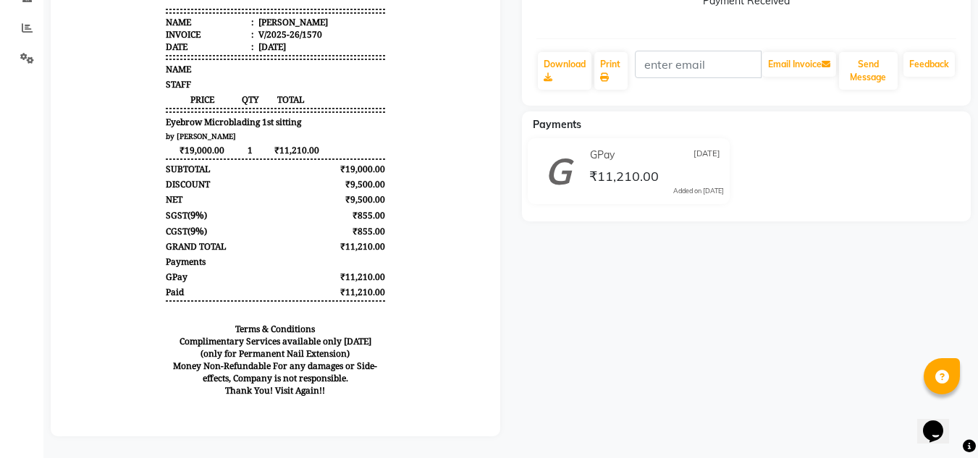
scroll to position [128, 0]
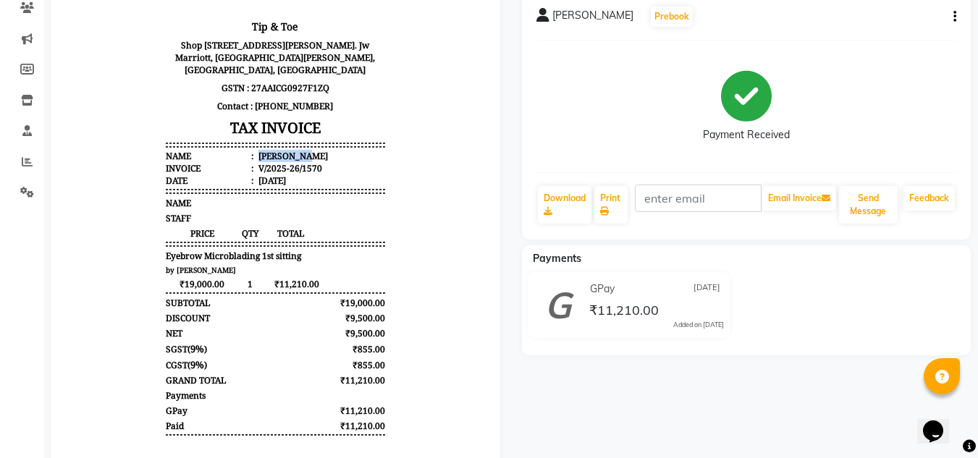
drag, startPoint x: 248, startPoint y: 154, endPoint x: 318, endPoint y: 154, distance: 69.5
click at [318, 154] on li "Name : [PERSON_NAME]" at bounding box center [275, 156] width 219 height 12
copy div "[PERSON_NAME]"
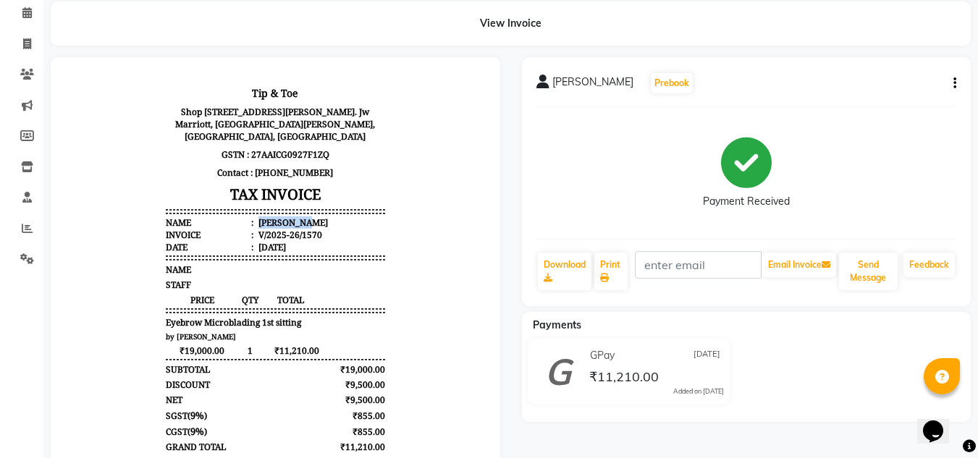
scroll to position [0, 0]
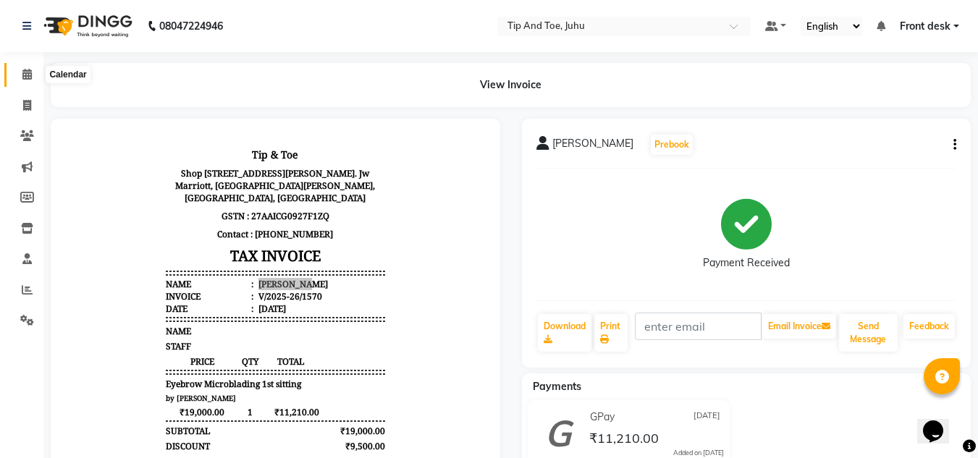
click at [32, 79] on icon at bounding box center [26, 74] width 9 height 11
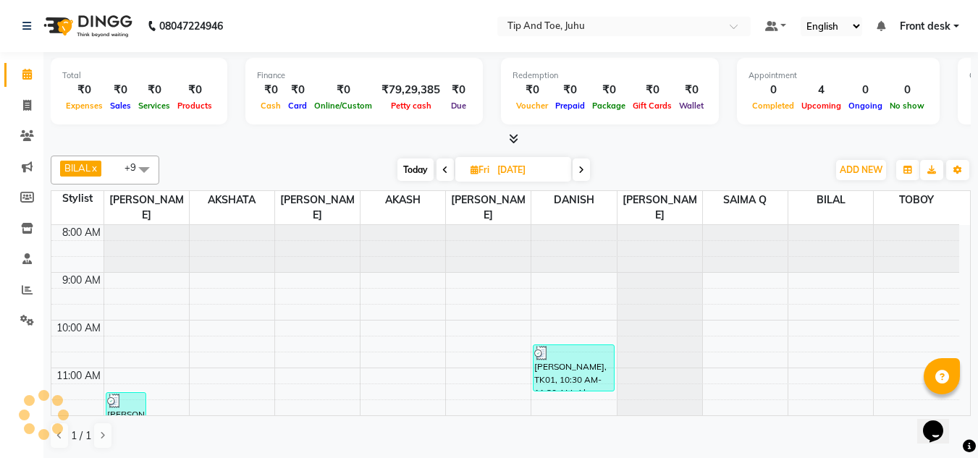
scroll to position [287, 0]
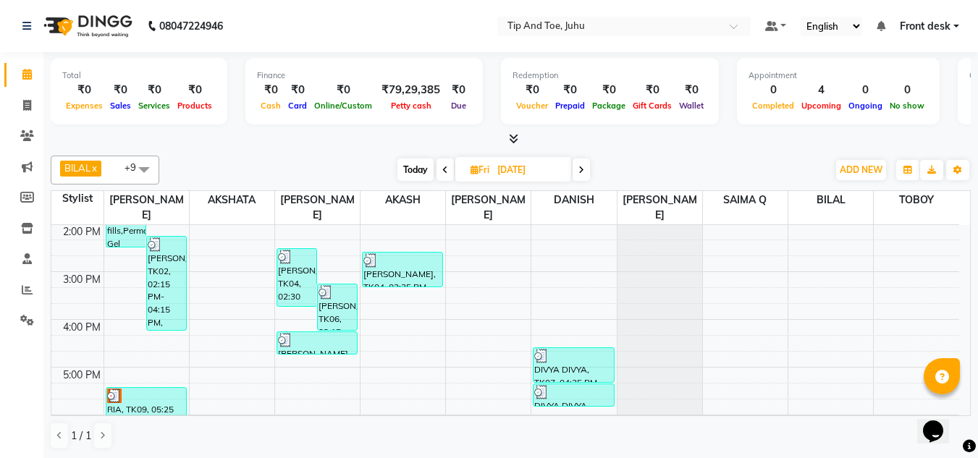
click at [581, 169] on icon at bounding box center [582, 170] width 6 height 9
type input "30-08-2025"
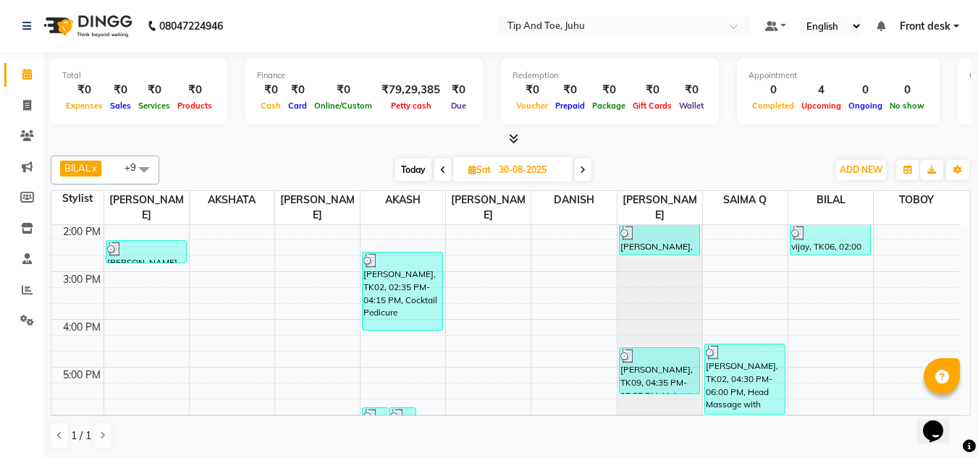
click at [468, 171] on icon at bounding box center [472, 169] width 8 height 9
select select "8"
select select "2025"
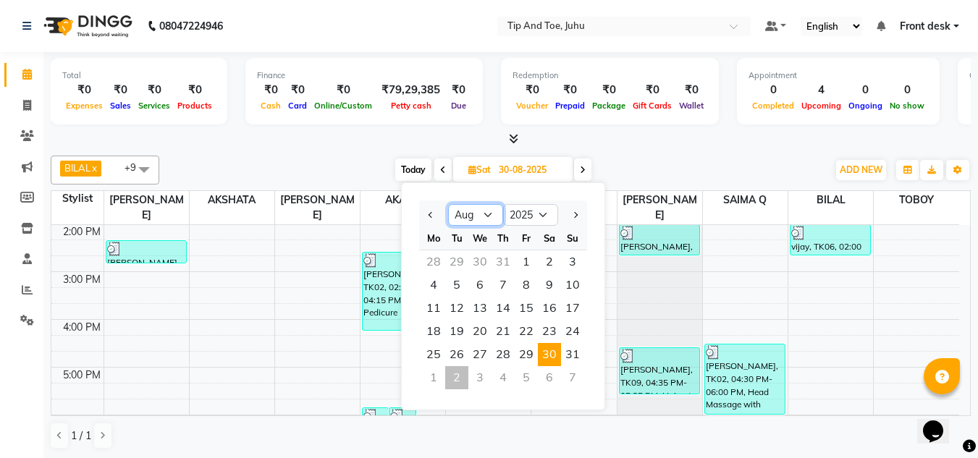
click at [485, 221] on select "Jan Feb Mar Apr May Jun [DATE] Aug Sep Oct Nov Dec" at bounding box center [475, 215] width 55 height 22
select select "9"
click at [448, 204] on select "Jan Feb Mar Apr May Jun [DATE] Aug Sep Oct Nov Dec" at bounding box center [475, 215] width 55 height 22
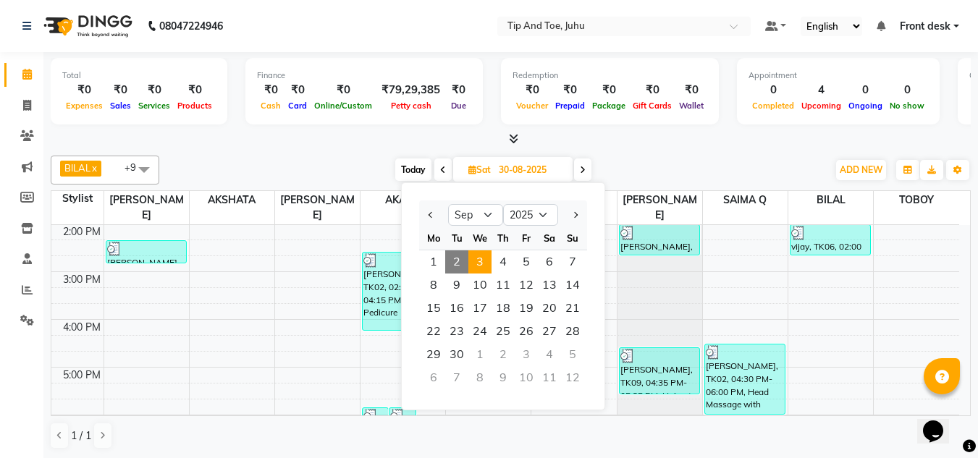
click at [479, 269] on span "3" at bounding box center [479, 262] width 23 height 23
type input "[DATE]"
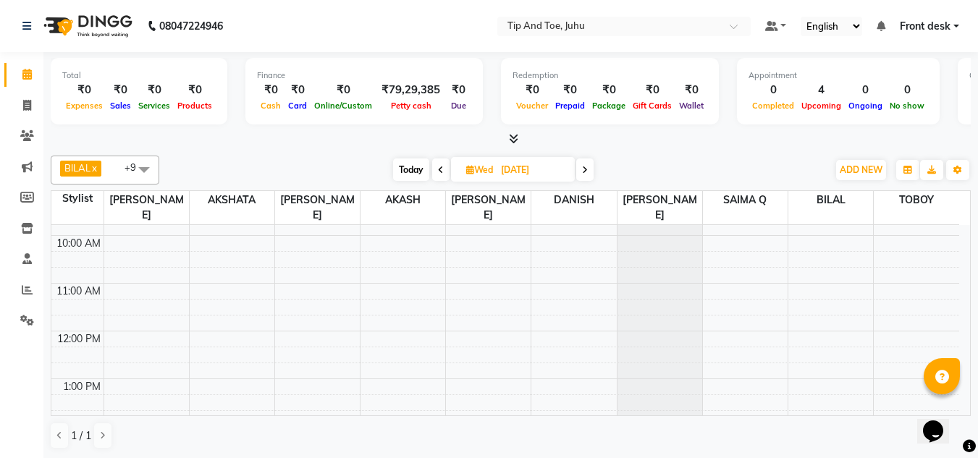
scroll to position [0, 0]
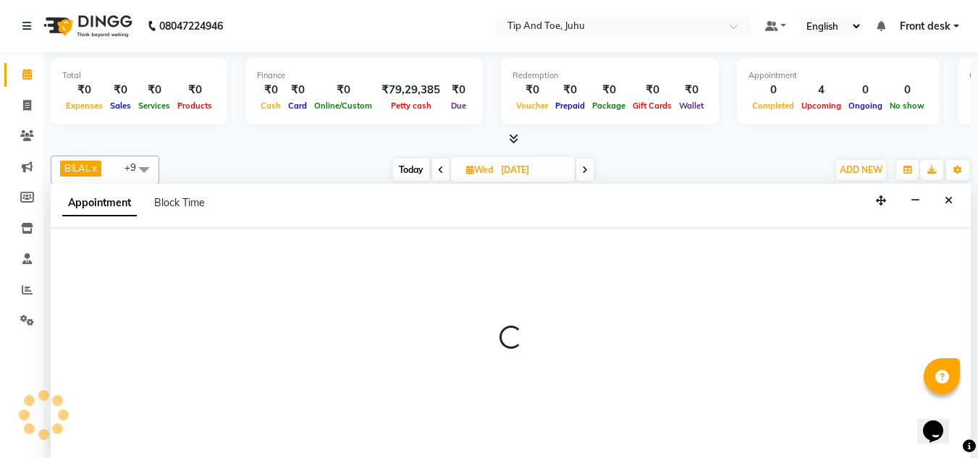
scroll to position [1, 0]
select select "37330"
select select "tentative"
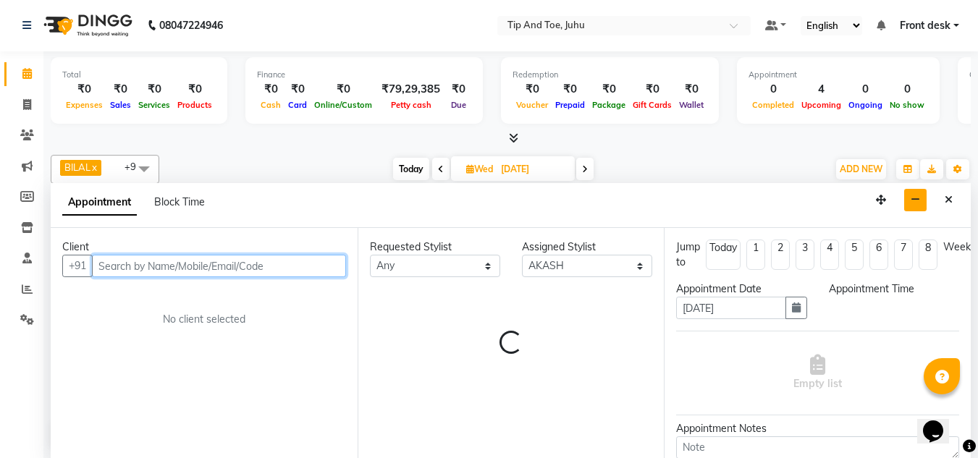
select select "600"
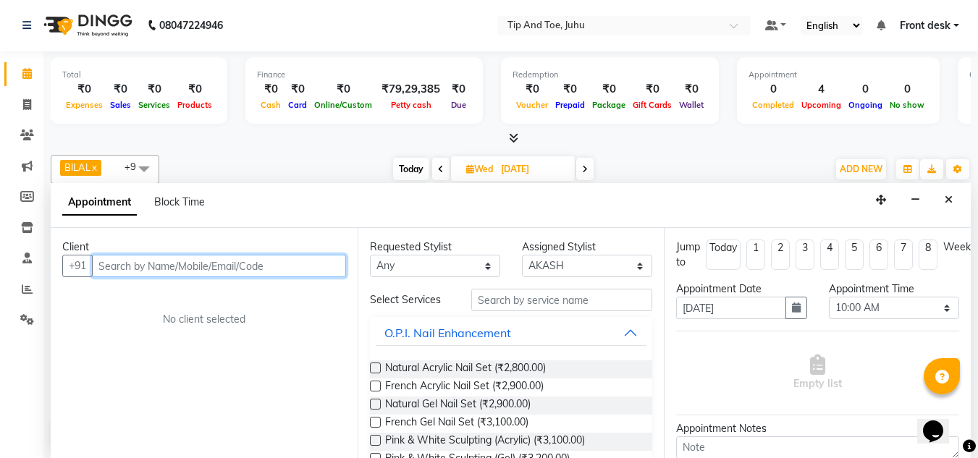
click at [258, 264] on input "text" at bounding box center [219, 266] width 254 height 22
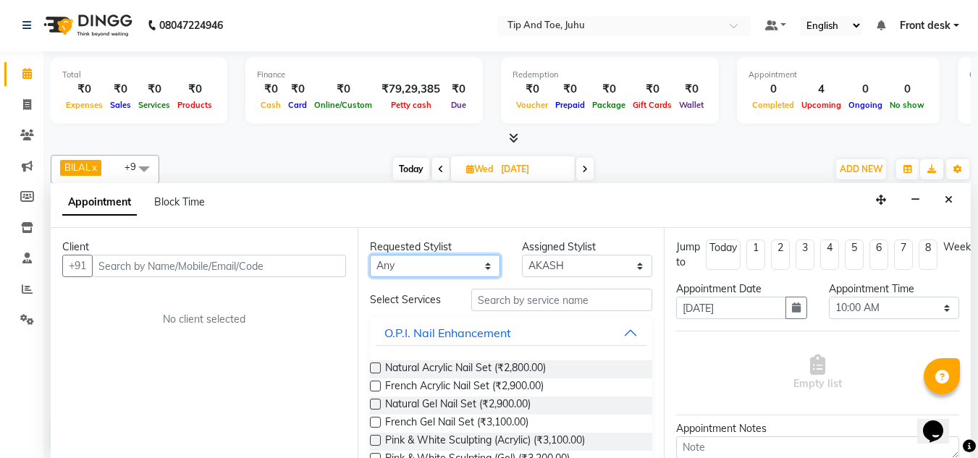
click at [434, 274] on select "Any [PERSON_NAME] AKASH [PERSON_NAME] kharei [PERSON_NAME] [DEMOGRAPHIC_DATA] […" at bounding box center [435, 266] width 130 height 22
select select "37330"
click at [370, 255] on select "Any [PERSON_NAME] AKASH [PERSON_NAME] kharei [PERSON_NAME] [DEMOGRAPHIC_DATA] […" at bounding box center [435, 266] width 130 height 22
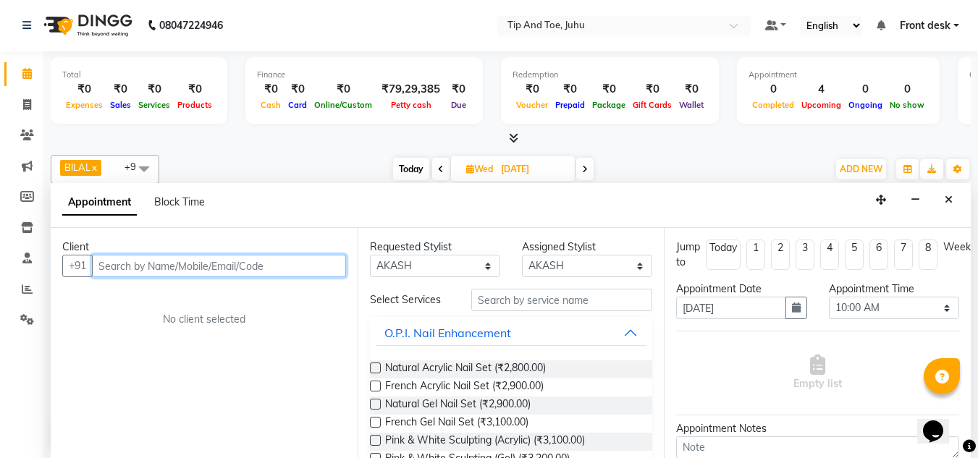
click at [193, 265] on input "text" at bounding box center [219, 266] width 254 height 22
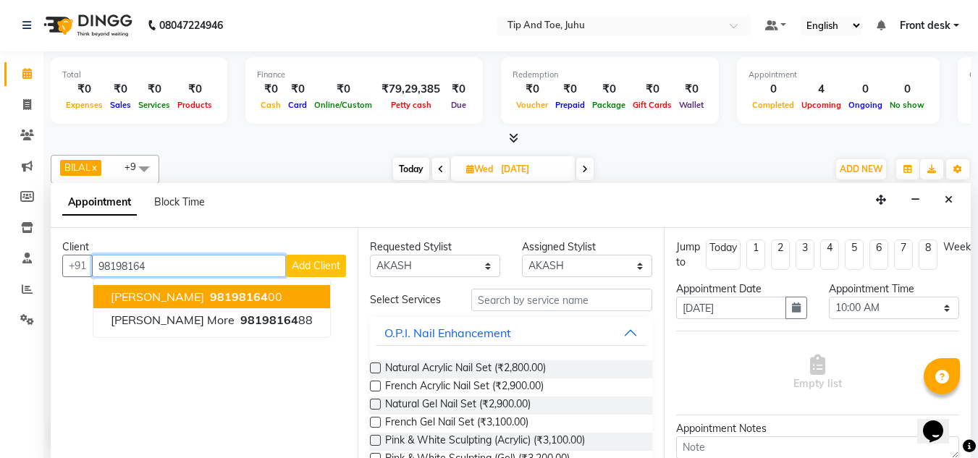
click at [210, 300] on span "98198164" at bounding box center [239, 297] width 58 height 14
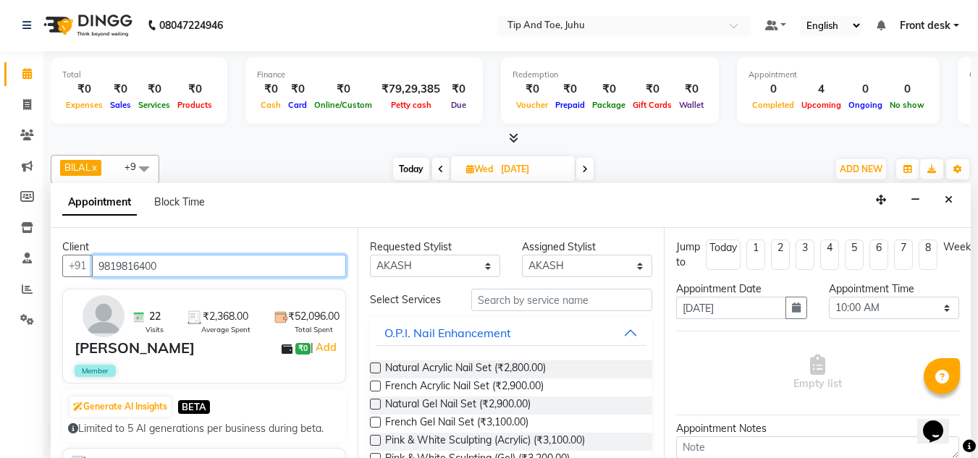
type input "9819816400"
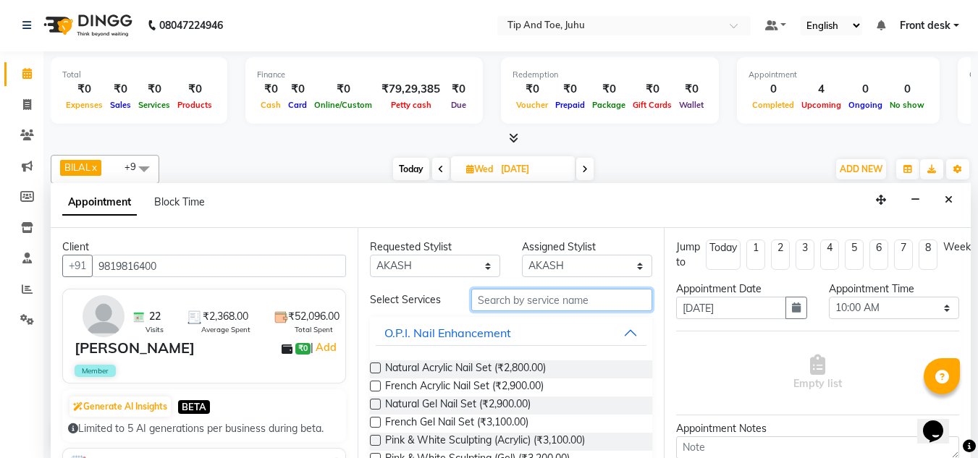
click at [515, 295] on input "text" at bounding box center [561, 300] width 181 height 22
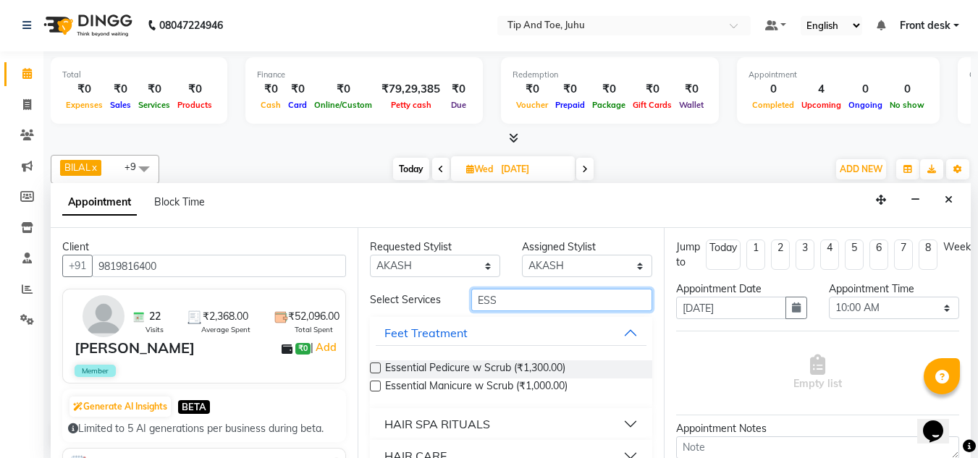
type input "ESS"
click at [368, 365] on div "Requested Stylist Any [PERSON_NAME] AKASH [PERSON_NAME] kharei [PERSON_NAME] DA…" at bounding box center [511, 343] width 307 height 230
click at [371, 366] on label at bounding box center [375, 368] width 11 height 11
click at [371, 366] on input "checkbox" at bounding box center [374, 369] width 9 height 9
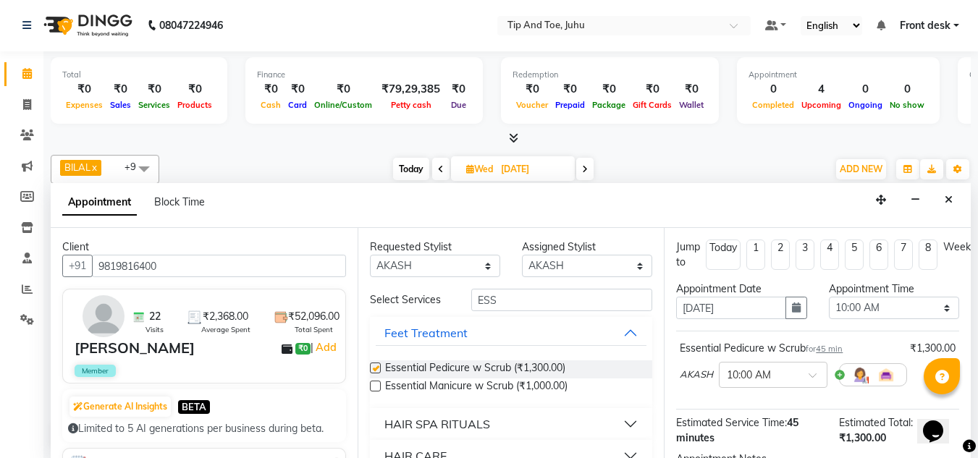
checkbox input "false"
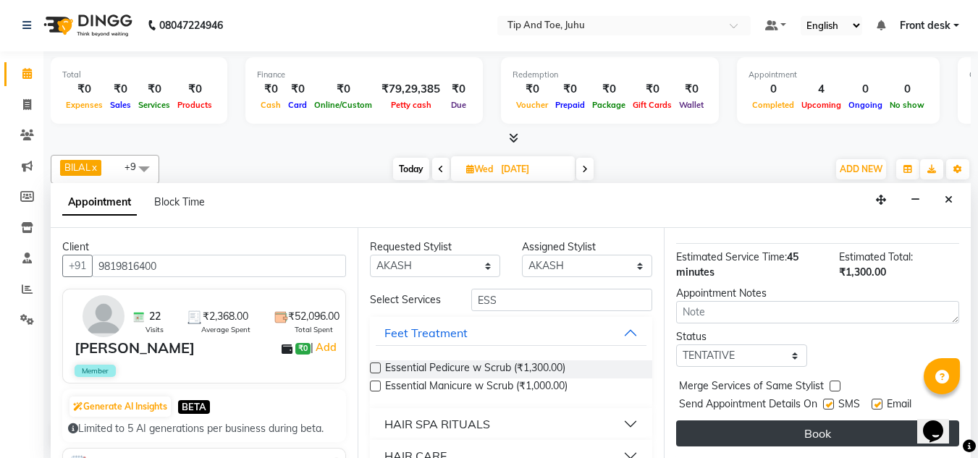
click at [836, 421] on button "Book" at bounding box center [817, 434] width 283 height 26
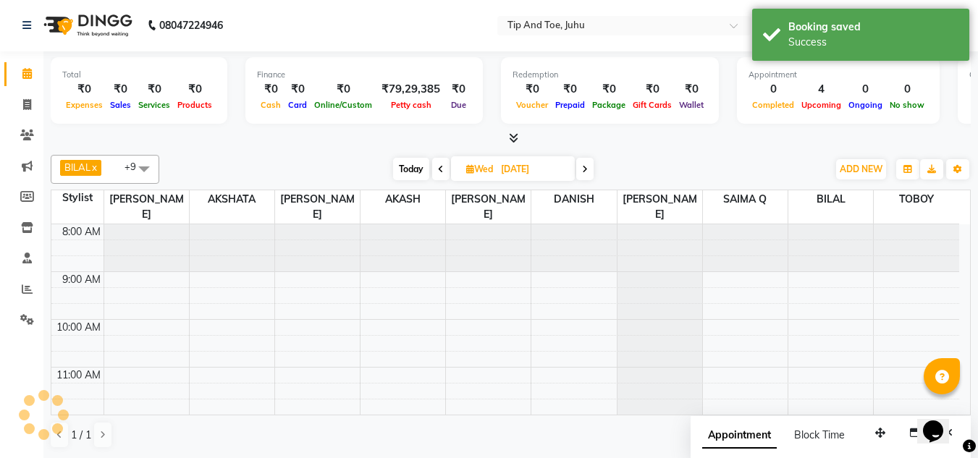
scroll to position [0, 0]
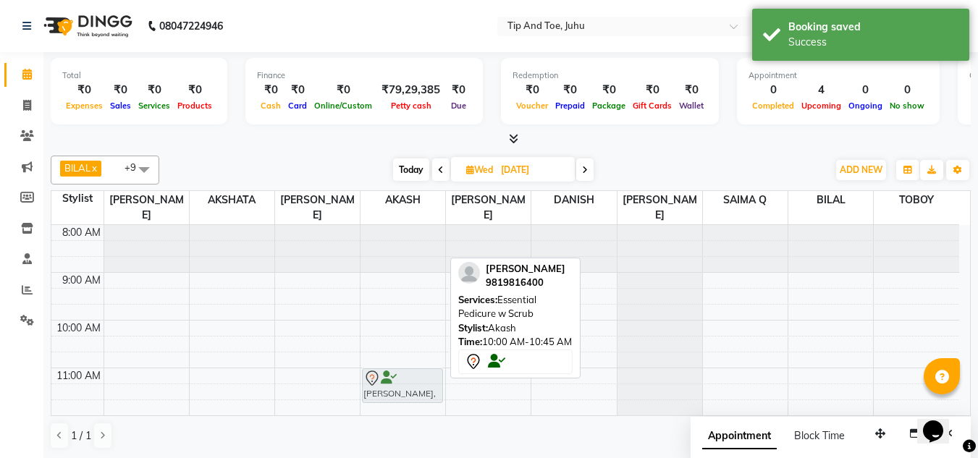
drag, startPoint x: 395, startPoint y: 315, endPoint x: 399, endPoint y: 365, distance: 50.2
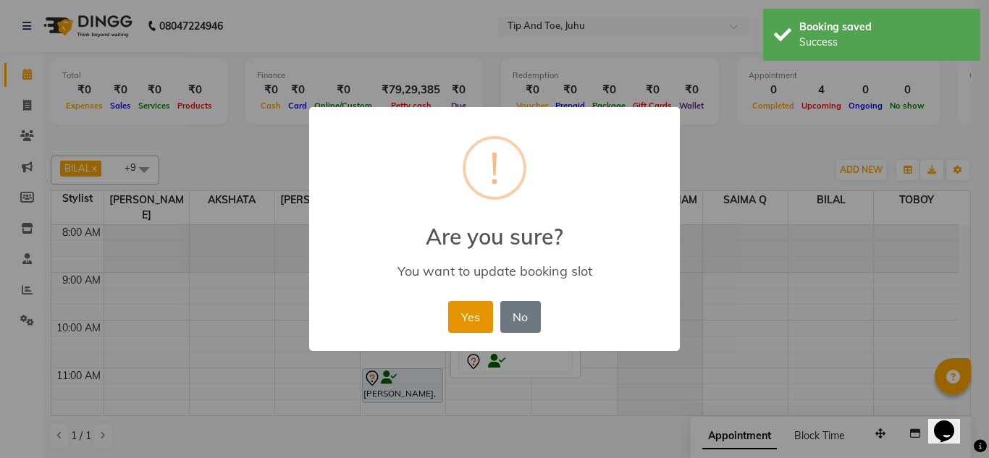
drag, startPoint x: 471, startPoint y: 308, endPoint x: 468, endPoint y: 316, distance: 8.7
click at [471, 311] on button "Yes" at bounding box center [470, 317] width 44 height 32
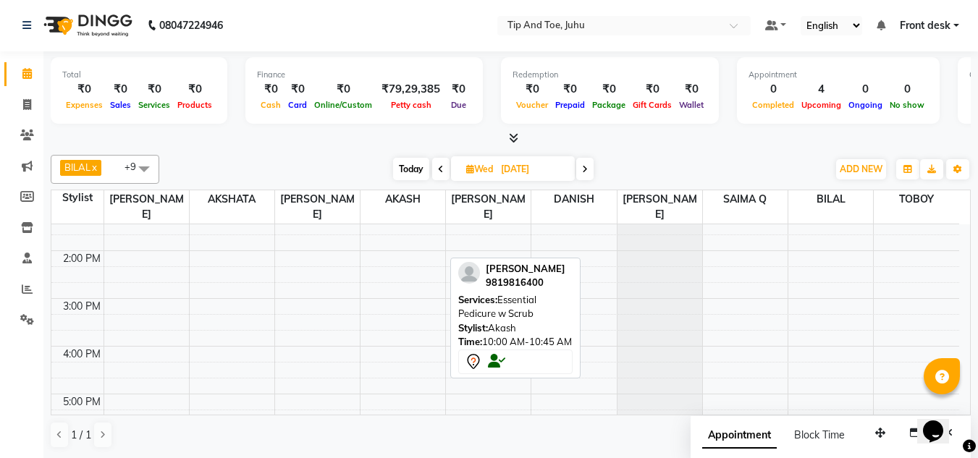
scroll to position [290, 0]
click at [411, 168] on span "Today" at bounding box center [411, 169] width 36 height 22
type input "02-09-2025"
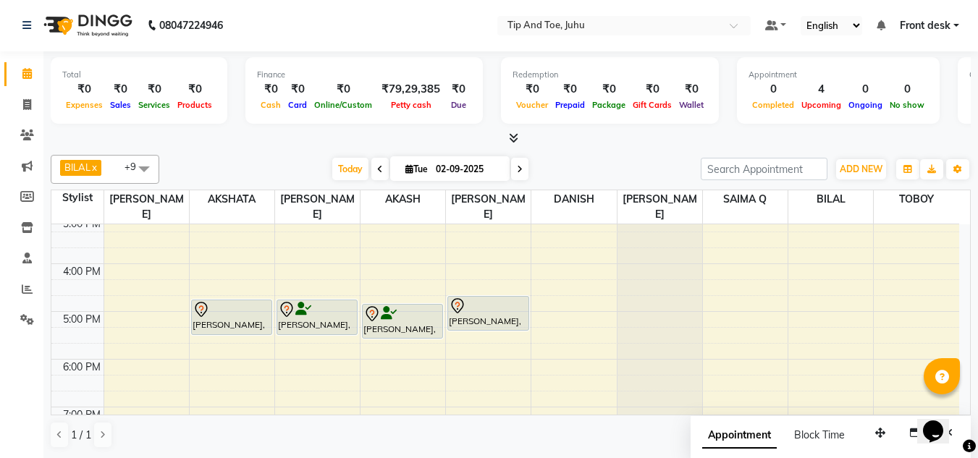
scroll to position [270, 0]
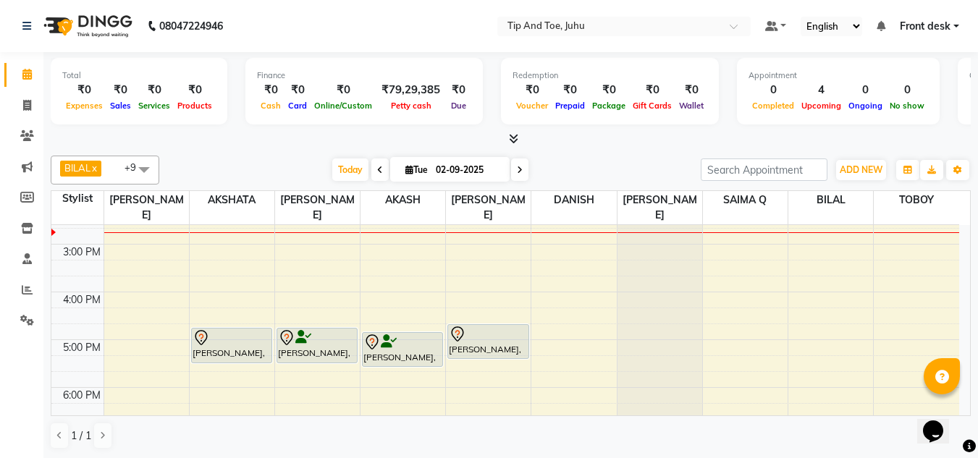
scroll to position [290, 0]
